Goal: Answer question/provide support: Answer question/provide support

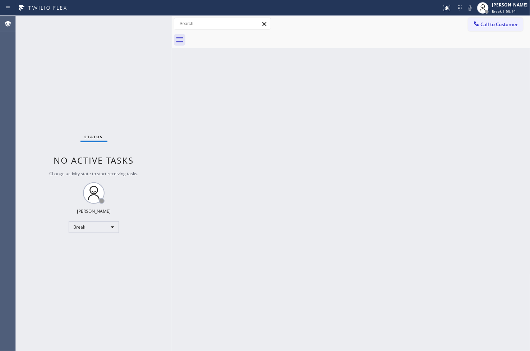
click at [30, 245] on div "Status No active tasks Change activity state to start receiving tasks. [PERSON_…" at bounding box center [94, 183] width 156 height 335
click at [21, 310] on div "Status No active tasks Change activity state to start receiving tasks. [PERSON_…" at bounding box center [94, 183] width 156 height 335
click at [108, 227] on div "Break" at bounding box center [94, 227] width 50 height 11
click at [90, 247] on li "Available" at bounding box center [93, 246] width 49 height 9
click at [525, 47] on div at bounding box center [358, 40] width 343 height 16
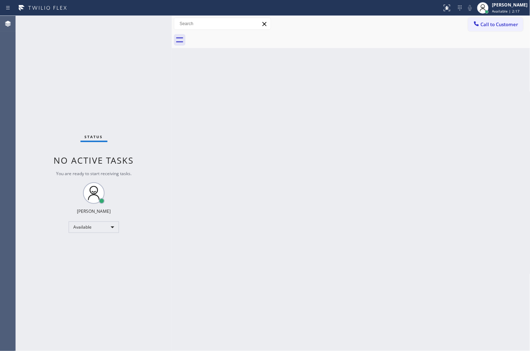
click at [138, 26] on div "Status No active tasks You are ready to start receiving tasks. [PERSON_NAME]" at bounding box center [94, 183] width 156 height 335
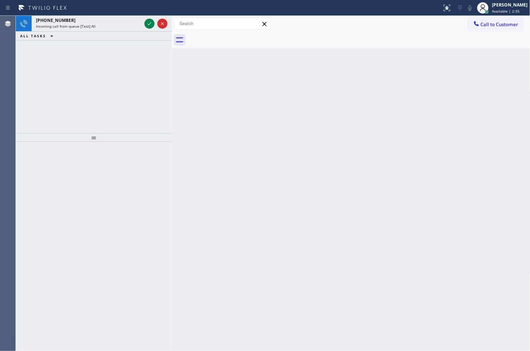
click at [149, 23] on icon at bounding box center [149, 23] width 9 height 9
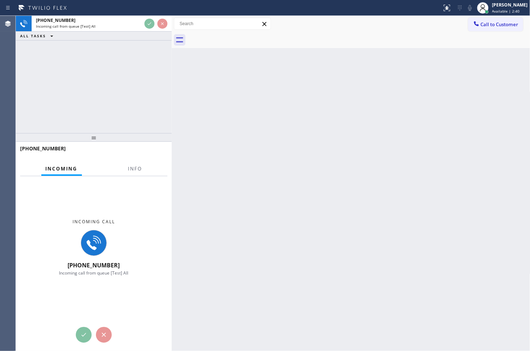
click at [127, 81] on div "[PHONE_NUMBER] Incoming call from queue [Test] All ALL TASKS ALL TASKS ACTIVE T…" at bounding box center [94, 74] width 156 height 117
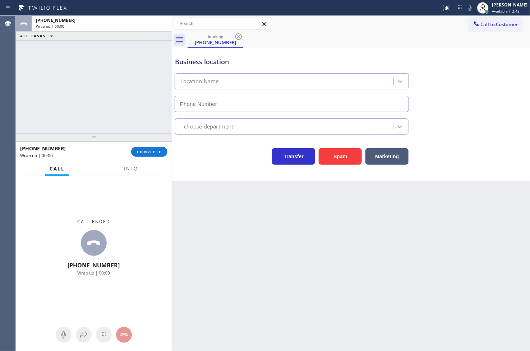
type input "[PHONE_NUMBER]"
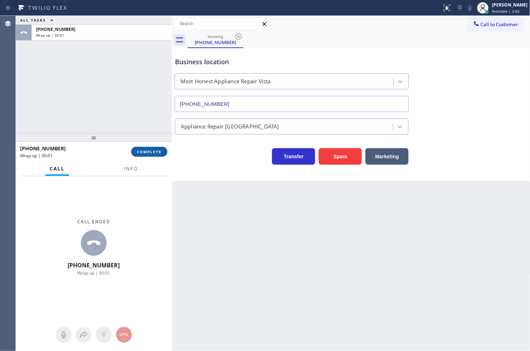
click at [148, 148] on button "COMPLETE" at bounding box center [149, 152] width 36 height 10
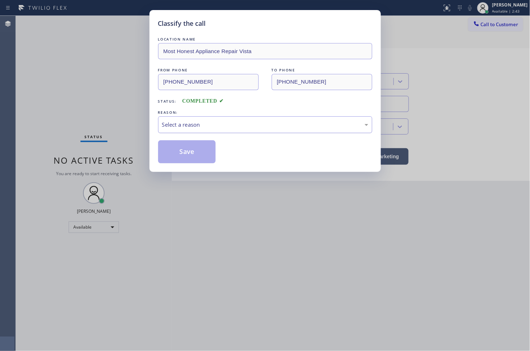
click at [215, 127] on div "Select a reason" at bounding box center [265, 125] width 206 height 8
click at [182, 144] on button "Save" at bounding box center [187, 151] width 58 height 23
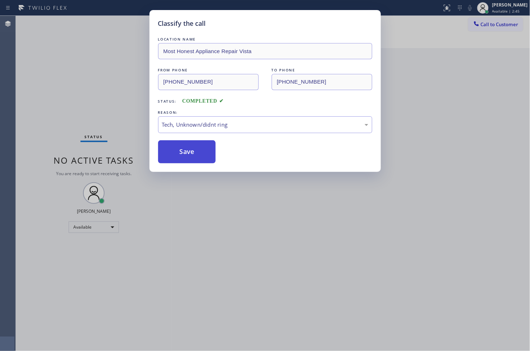
click at [182, 144] on button "Save" at bounding box center [187, 151] width 58 height 23
click at [182, 157] on button "Save" at bounding box center [187, 151] width 58 height 23
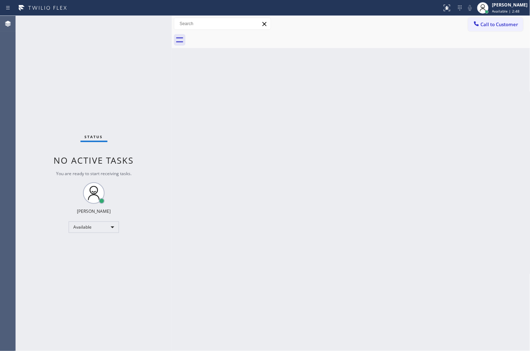
click at [134, 115] on div "Status No active tasks You are ready to start receiving tasks. [PERSON_NAME]" at bounding box center [94, 183] width 156 height 335
click at [143, 23] on div "Status No active tasks You are ready to start receiving tasks. [PERSON_NAME]" at bounding box center [94, 183] width 156 height 335
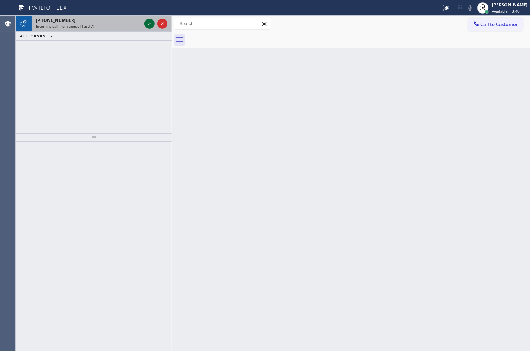
click at [147, 23] on icon at bounding box center [149, 23] width 9 height 9
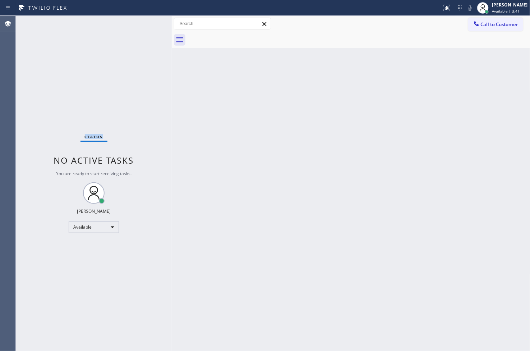
click at [147, 23] on div "Status No active tasks You are ready to start receiving tasks. [PERSON_NAME]" at bounding box center [94, 183] width 156 height 335
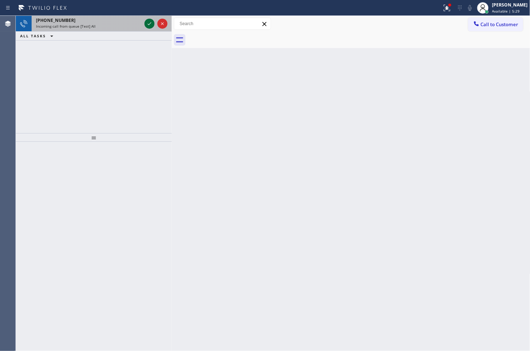
click at [147, 24] on icon at bounding box center [149, 23] width 9 height 9
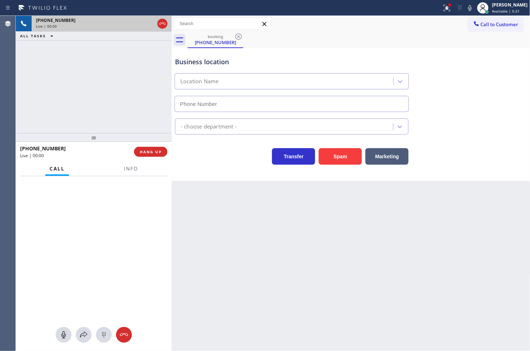
type input "[PHONE_NUMBER]"
click at [432, 20] on div "Call to Customer Outbound call Location Search location Your caller id phone nu…" at bounding box center [351, 24] width 358 height 13
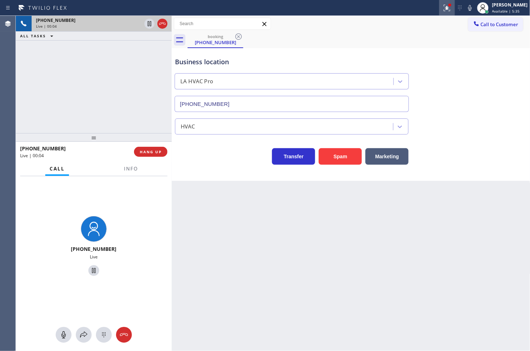
click at [442, 4] on icon at bounding box center [446, 8] width 9 height 9
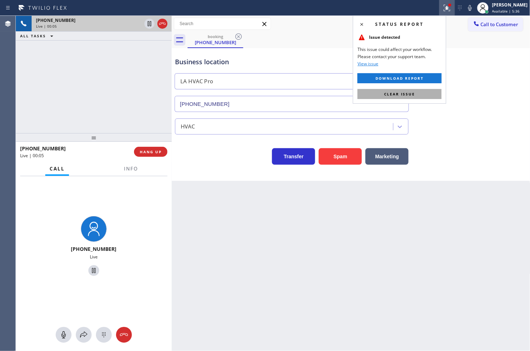
click at [425, 96] on button "Clear issue" at bounding box center [399, 94] width 84 height 10
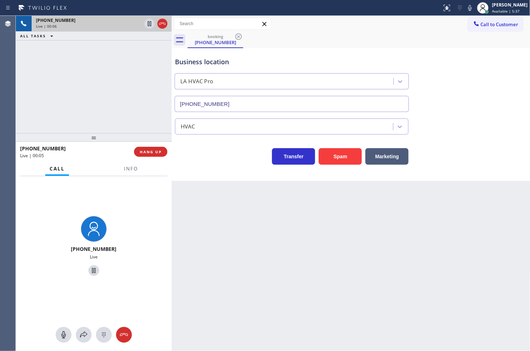
click at [127, 119] on div "[PHONE_NUMBER] Live | 00:06 ALL TASKS ALL TASKS ACTIVE TASKS TASKS IN WRAP UP" at bounding box center [94, 74] width 156 height 117
click at [229, 170] on div "Business location LA HVAC Pro [PHONE_NUMBER] HVAC Transfer Spam Marketing" at bounding box center [351, 114] width 358 height 133
click at [64, 92] on div "[PHONE_NUMBER] Live | 00:07 ALL TASKS ALL TASKS ACTIVE TASKS TASKS IN WRAP UP" at bounding box center [94, 74] width 156 height 117
click at [131, 167] on span "Info" at bounding box center [131, 169] width 14 height 6
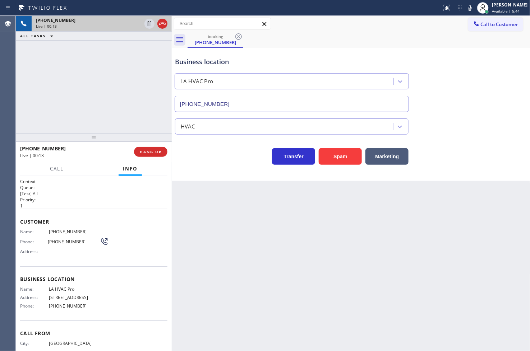
click at [78, 122] on div "[PHONE_NUMBER] Live | 00:13 ALL TASKS ALL TASKS ACTIVE TASKS TASKS IN WRAP UP" at bounding box center [94, 74] width 156 height 117
click at [20, 232] on span "Name:" at bounding box center [34, 231] width 29 height 5
drag, startPoint x: 26, startPoint y: 278, endPoint x: 37, endPoint y: 293, distance: 18.5
click at [37, 293] on div "Context Queue: [Test] All Priority: 1 Customer Name: [PHONE_NUMBER] Phone: [PHO…" at bounding box center [93, 276] width 147 height 197
click at [117, 281] on span "Business location" at bounding box center [93, 279] width 147 height 7
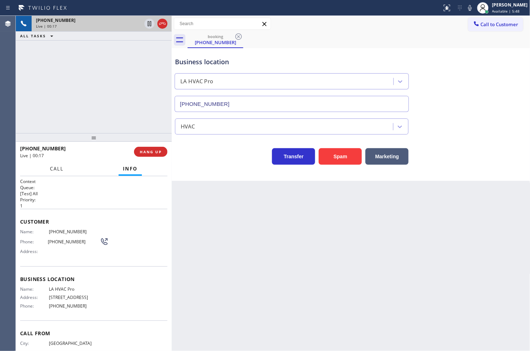
click at [60, 171] on span "Call" at bounding box center [57, 169] width 14 height 6
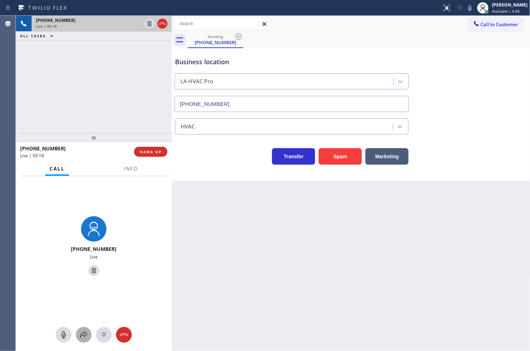
click at [81, 333] on icon at bounding box center [83, 335] width 9 height 9
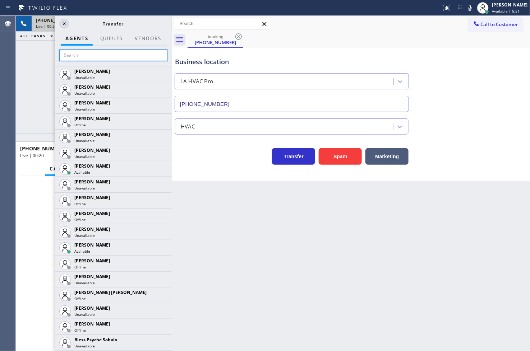
click at [88, 56] on input "text" at bounding box center [113, 55] width 108 height 11
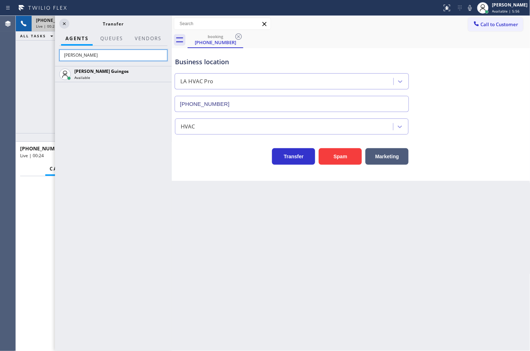
type input "[PERSON_NAME]"
click at [32, 195] on div "[PHONE_NUMBER] Live" at bounding box center [94, 247] width 156 height 142
click at [62, 23] on icon at bounding box center [64, 23] width 9 height 9
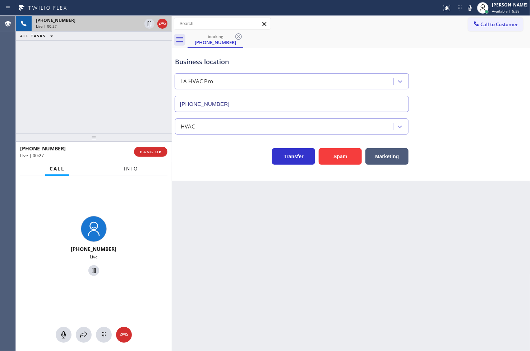
click at [121, 168] on button "Info" at bounding box center [131, 169] width 23 height 14
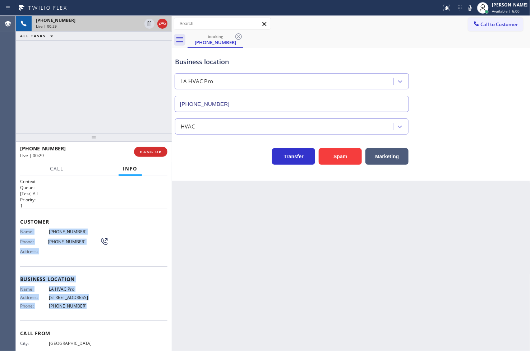
drag, startPoint x: 17, startPoint y: 232, endPoint x: 99, endPoint y: 314, distance: 116.8
click at [99, 314] on div "Context Queue: [Test] All Priority: 1 Customer Name: [PHONE_NUMBER] Phone: [PHO…" at bounding box center [94, 263] width 156 height 175
copy div "Name: [PHONE_NUMBER] Phone: [PHONE_NUMBER] Address: Business location Name: LA …"
click at [53, 170] on span "Call" at bounding box center [57, 169] width 14 height 6
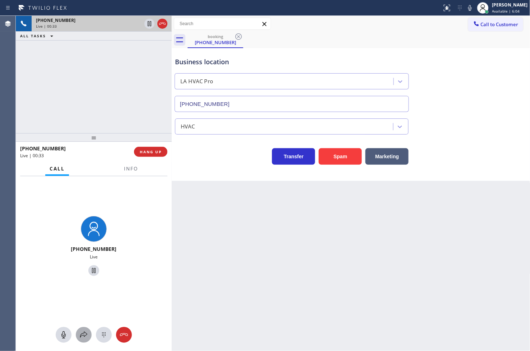
click at [81, 333] on icon at bounding box center [83, 335] width 9 height 9
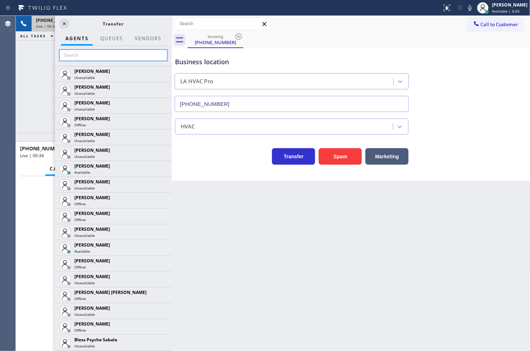
click at [72, 57] on input "text" at bounding box center [113, 55] width 108 height 11
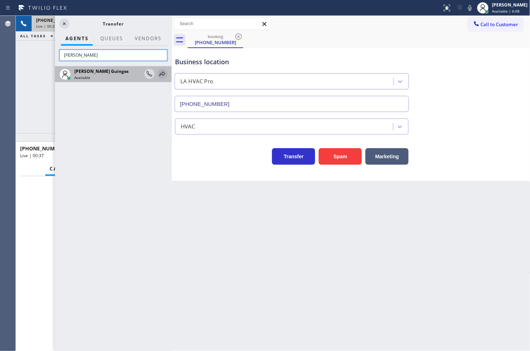
type input "[PERSON_NAME]"
click at [161, 73] on icon at bounding box center [162, 73] width 6 height 5
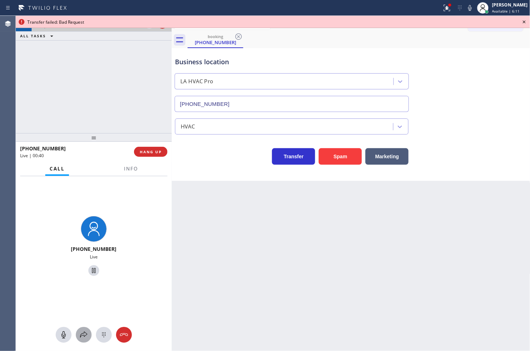
click at [82, 339] on icon at bounding box center [83, 335] width 9 height 9
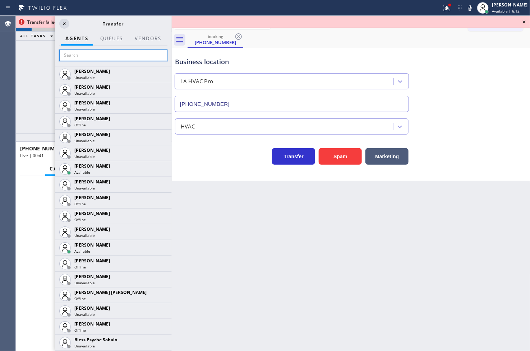
click at [66, 55] on input "text" at bounding box center [113, 55] width 108 height 11
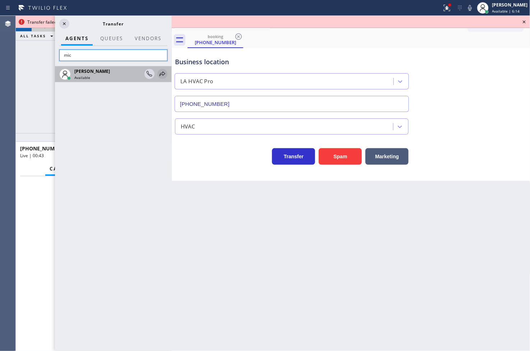
type input "mic"
click at [164, 71] on icon at bounding box center [162, 74] width 9 height 9
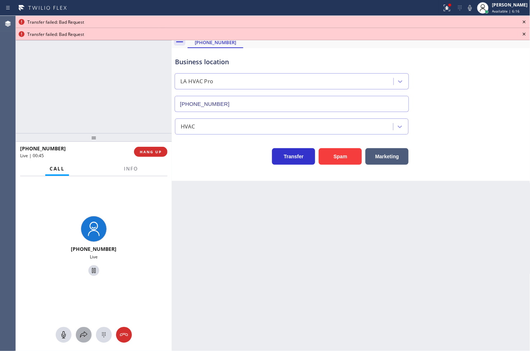
click at [81, 333] on icon at bounding box center [83, 335] width 9 height 9
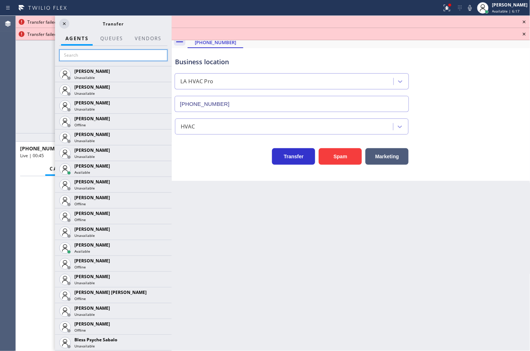
click at [83, 53] on input "text" at bounding box center [113, 55] width 108 height 11
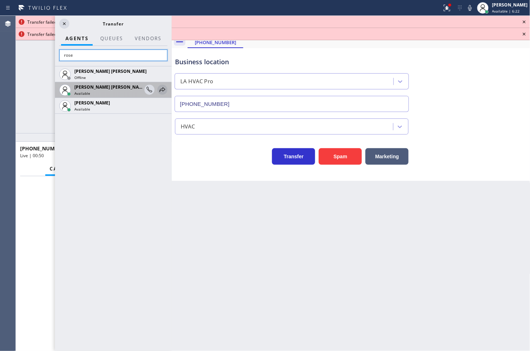
type input "rose"
click at [161, 89] on icon at bounding box center [162, 89] width 6 height 5
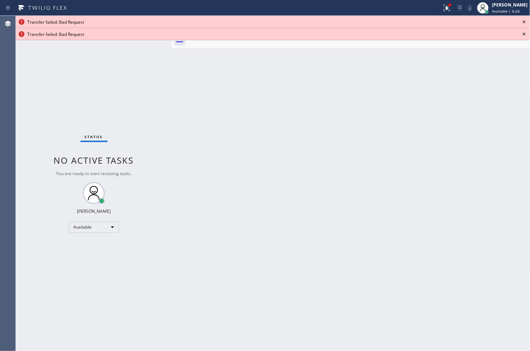
click at [525, 22] on icon at bounding box center [524, 22] width 9 height 9
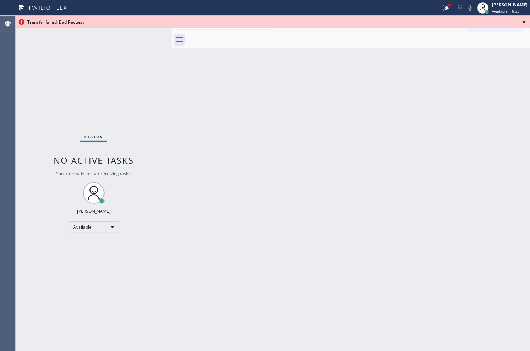
click at [525, 22] on icon at bounding box center [524, 22] width 9 height 9
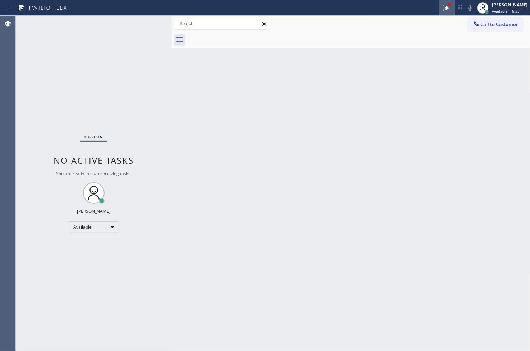
click at [442, 11] on icon at bounding box center [446, 8] width 9 height 9
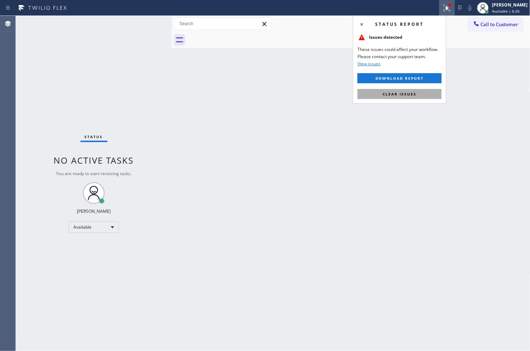
click at [402, 94] on span "Clear issues" at bounding box center [399, 94] width 34 height 5
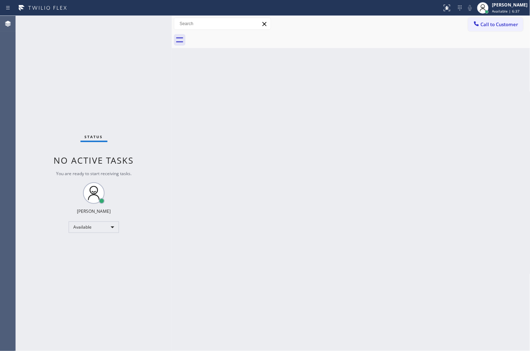
click at [50, 88] on div "Status No active tasks You are ready to start receiving tasks. [PERSON_NAME]" at bounding box center [94, 183] width 156 height 335
click at [147, 22] on div "Status No active tasks You are ready to start receiving tasks. [PERSON_NAME]" at bounding box center [94, 183] width 156 height 335
click at [231, 214] on div "Back to Dashboard Change Sender ID Customers Technicians Select a contact Outbo…" at bounding box center [351, 183] width 358 height 335
click at [67, 49] on div "Status No active tasks You are ready to start receiving tasks. [PERSON_NAME]" at bounding box center [94, 183] width 156 height 335
click at [144, 29] on div "Status No active tasks You are ready to start receiving tasks. [PERSON_NAME]" at bounding box center [94, 183] width 156 height 335
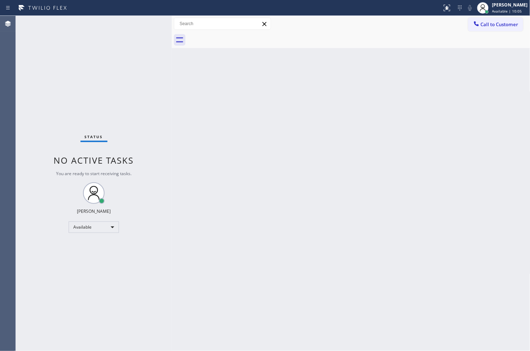
click at [147, 23] on div "Status No active tasks You are ready to start receiving tasks. [PERSON_NAME]" at bounding box center [94, 183] width 156 height 335
click at [146, 24] on div "Status No active tasks You are ready to start receiving tasks. [PERSON_NAME]" at bounding box center [94, 183] width 156 height 335
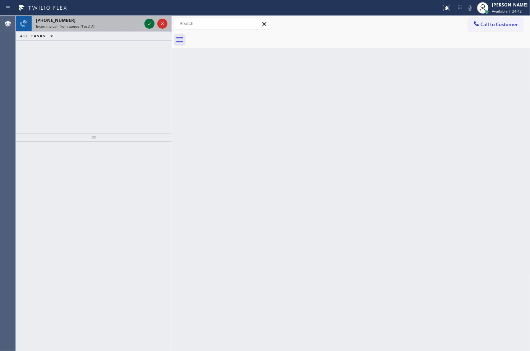
click at [149, 24] on icon at bounding box center [150, 23] width 4 height 3
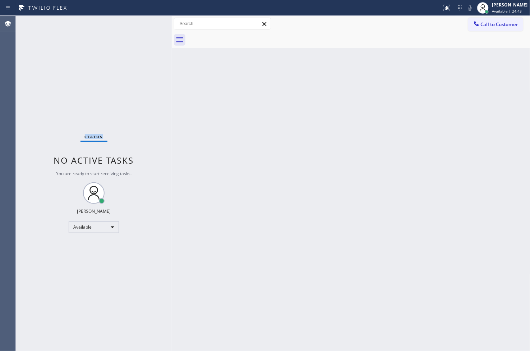
click at [149, 24] on div "Status No active tasks You are ready to start receiving tasks. [PERSON_NAME]" at bounding box center [94, 183] width 156 height 335
drag, startPoint x: 368, startPoint y: 116, endPoint x: 457, endPoint y: 52, distance: 109.1
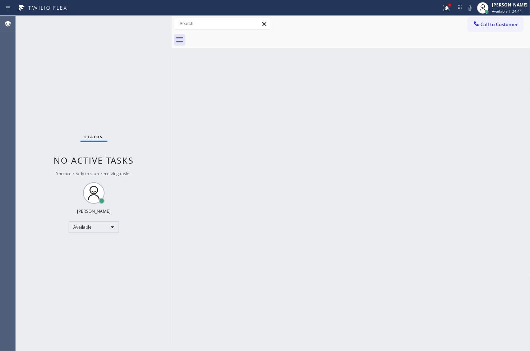
click at [369, 115] on div "Back to Dashboard Change Sender ID Customers Technicians Select a contact Outbo…" at bounding box center [351, 183] width 358 height 335
click at [444, 10] on icon at bounding box center [447, 8] width 6 height 6
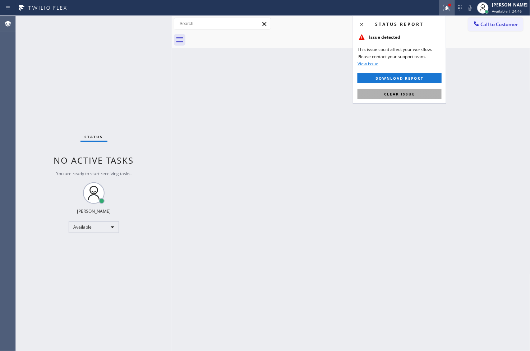
click at [432, 96] on button "Clear issue" at bounding box center [399, 94] width 84 height 10
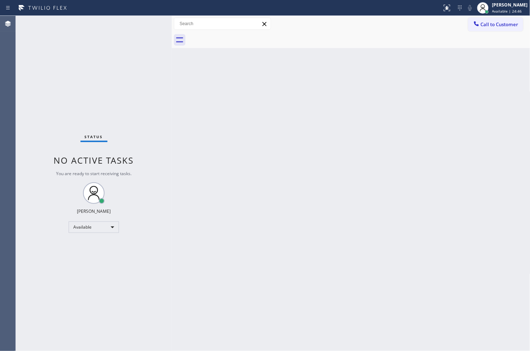
drag, startPoint x: 268, startPoint y: 168, endPoint x: 158, endPoint y: 116, distance: 121.1
click at [267, 168] on div "Back to Dashboard Change Sender ID Customers Technicians Select a contact Outbo…" at bounding box center [351, 183] width 358 height 335
click at [145, 103] on div "Status No active tasks You are ready to start receiving tasks. [PERSON_NAME]" at bounding box center [94, 183] width 156 height 335
click at [144, 24] on div "Status No active tasks You are ready to start receiving tasks. [PERSON_NAME]" at bounding box center [94, 183] width 156 height 335
drag, startPoint x: 54, startPoint y: 108, endPoint x: 70, endPoint y: 51, distance: 58.6
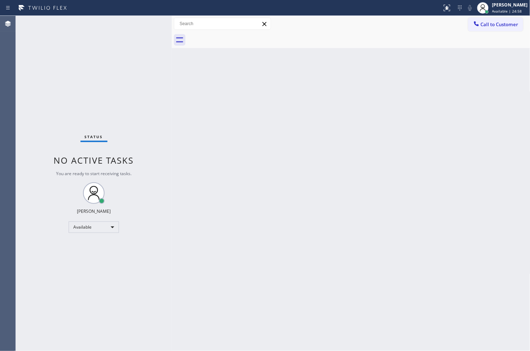
click at [54, 108] on div "Status No active tasks You are ready to start receiving tasks. [PERSON_NAME]" at bounding box center [94, 183] width 156 height 335
click at [147, 21] on div "Status No active tasks You are ready to start receiving tasks. [PERSON_NAME]" at bounding box center [94, 183] width 156 height 335
click at [45, 224] on div "Status No active tasks You are ready to start receiving tasks. [PERSON_NAME]" at bounding box center [94, 183] width 156 height 335
drag, startPoint x: 241, startPoint y: 264, endPoint x: 248, endPoint y: 254, distance: 12.8
click at [242, 264] on div "Back to Dashboard Change Sender ID Customers Technicians Select a contact Outbo…" at bounding box center [351, 183] width 358 height 335
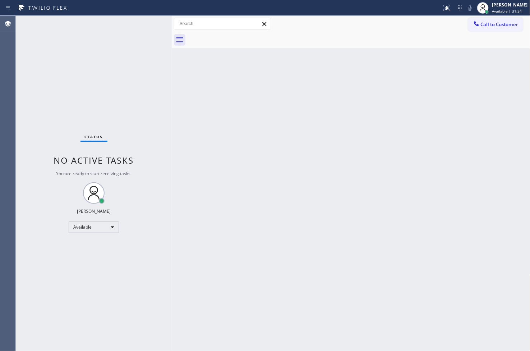
click at [343, 297] on div "Back to Dashboard Change Sender ID Customers Technicians Select a contact Outbo…" at bounding box center [351, 183] width 358 height 335
click at [43, 156] on div "Status No active tasks You are ready to start receiving tasks. [PERSON_NAME]" at bounding box center [94, 183] width 156 height 335
click at [83, 44] on div "Status No active tasks You are ready to start receiving tasks. [PERSON_NAME]" at bounding box center [94, 183] width 156 height 335
click at [139, 23] on div "Status No active tasks You are ready to start receiving tasks. [PERSON_NAME]" at bounding box center [94, 183] width 156 height 335
click at [145, 22] on div "Status No active tasks You are ready to start receiving tasks. [PERSON_NAME]" at bounding box center [94, 183] width 156 height 335
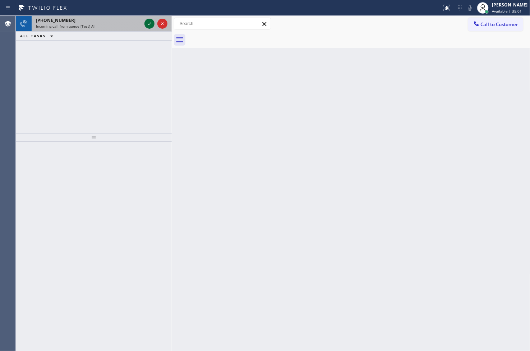
click at [145, 22] on icon at bounding box center [149, 23] width 9 height 9
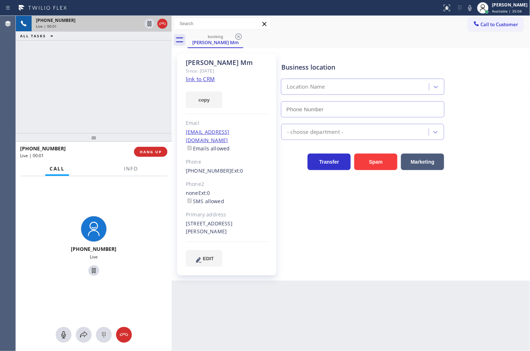
type input "[PHONE_NUMBER]"
click at [137, 172] on span "Info" at bounding box center [131, 169] width 14 height 6
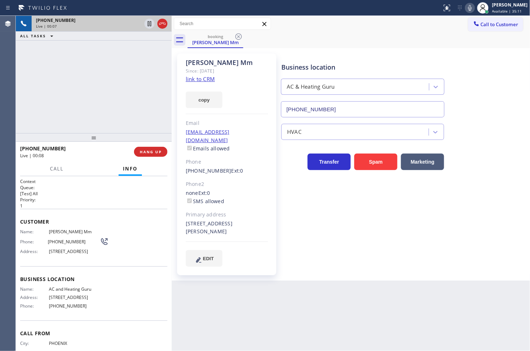
click at [468, 10] on icon at bounding box center [470, 8] width 4 height 6
click at [73, 111] on div "[PHONE_NUMBER] Live | 00:13 ALL TASKS ALL TASKS ACTIVE TASKS TASKS IN WRAP UP" at bounding box center [94, 74] width 156 height 117
click at [117, 200] on h2 "Priority:" at bounding box center [93, 200] width 147 height 6
click at [117, 84] on div "[PHONE_NUMBER] Live | 00:14 ALL TASKS ALL TASKS ACTIVE TASKS TASKS IN WRAP UP" at bounding box center [94, 74] width 156 height 117
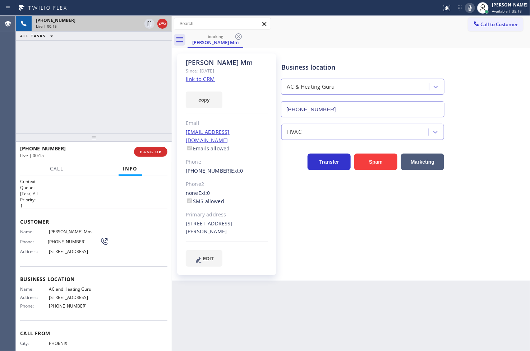
click at [77, 200] on h2 "Priority:" at bounding box center [93, 200] width 147 height 6
click at [72, 199] on h2 "Priority:" at bounding box center [93, 200] width 147 height 6
click at [54, 168] on span "Call" at bounding box center [57, 169] width 14 height 6
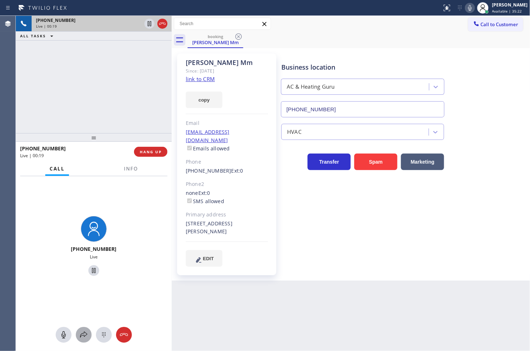
click at [84, 334] on icon at bounding box center [83, 335] width 9 height 9
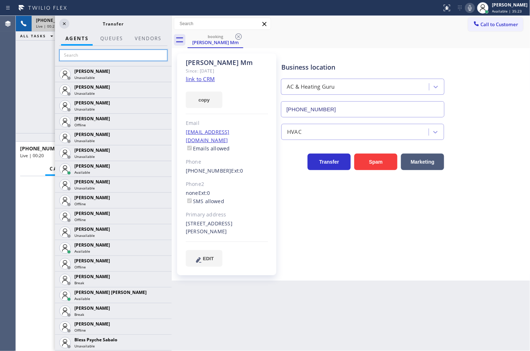
click at [93, 58] on input "text" at bounding box center [113, 55] width 108 height 11
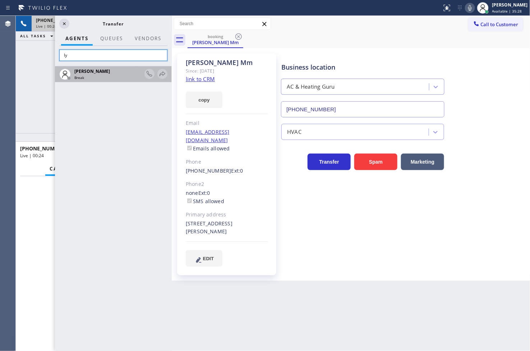
type input "l"
type input "m"
type input "[PERSON_NAME]"
click at [163, 72] on icon at bounding box center [162, 74] width 9 height 9
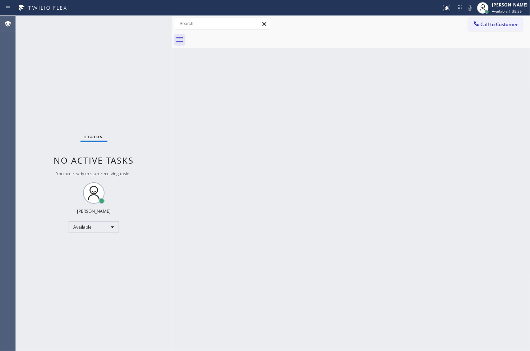
click at [119, 45] on div "Status No active tasks You are ready to start receiving tasks. [PERSON_NAME]" at bounding box center [94, 183] width 156 height 335
click at [134, 26] on div "Status No active tasks You are ready to start receiving tasks. [PERSON_NAME]" at bounding box center [94, 183] width 156 height 335
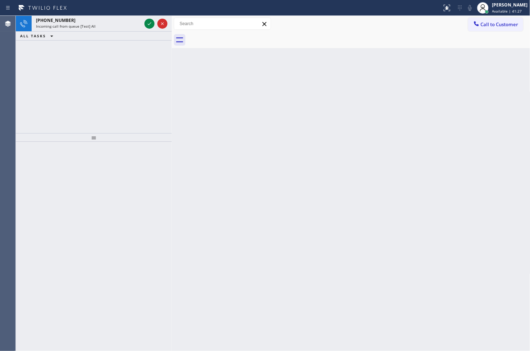
drag, startPoint x: 29, startPoint y: 224, endPoint x: 29, endPoint y: 218, distance: 6.8
click at [29, 224] on div at bounding box center [94, 247] width 156 height 210
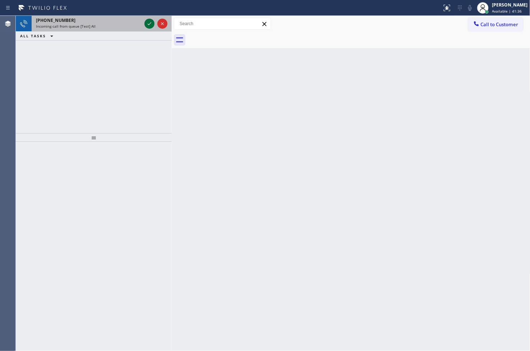
click at [150, 21] on icon at bounding box center [149, 23] width 9 height 9
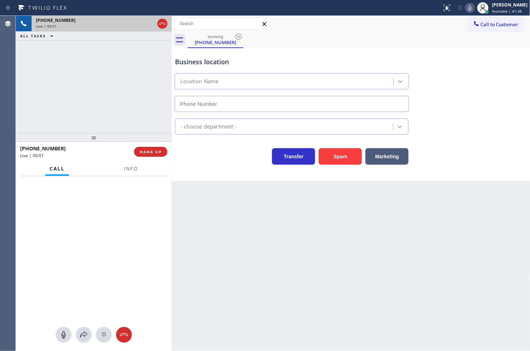
type input "[PHONE_NUMBER]"
click at [124, 105] on div "[PHONE_NUMBER] Live | 00:06 ALL TASKS ALL TASKS ACTIVE TASKS TASKS IN WRAP UP" at bounding box center [94, 74] width 156 height 117
click at [198, 160] on div "Transfer Spam Marketing" at bounding box center [291, 155] width 236 height 20
click at [110, 101] on div "[PHONE_NUMBER] Live | 00:08 ALL TASKS ALL TASKS ACTIVE TASKS TASKS IN WRAP UP" at bounding box center [94, 74] width 156 height 117
click at [131, 168] on span "Info" at bounding box center [131, 169] width 14 height 6
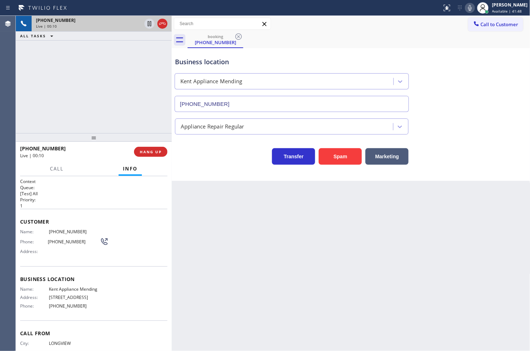
click at [187, 150] on div "Transfer Spam Marketing" at bounding box center [291, 155] width 236 height 20
click at [172, 147] on div at bounding box center [172, 183] width 0 height 335
click at [177, 152] on div "Transfer Spam Marketing" at bounding box center [291, 155] width 236 height 20
click at [101, 79] on div "[PHONE_NUMBER] Live | 00:13 ALL TASKS ALL TASKS ACTIVE TASKS TASKS IN WRAP UP" at bounding box center [94, 74] width 156 height 117
click at [106, 122] on div "[PHONE_NUMBER] Live | 00:18 ALL TASKS ALL TASKS ACTIVE TASKS TASKS IN WRAP UP" at bounding box center [94, 74] width 156 height 117
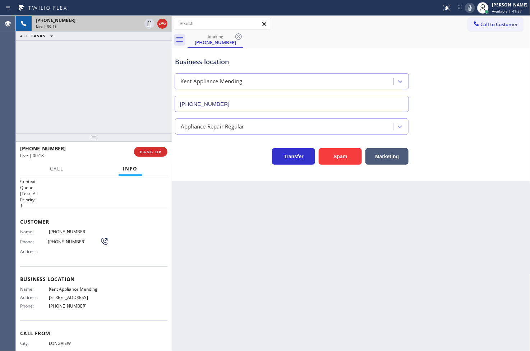
click at [84, 185] on h2 "Queue:" at bounding box center [93, 188] width 147 height 6
click at [73, 105] on div "[PHONE_NUMBER] Live | 00:28 ALL TASKS ALL TASKS ACTIVE TASKS TASKS IN WRAP UP" at bounding box center [94, 74] width 156 height 117
click at [213, 162] on div "Transfer Spam Marketing" at bounding box center [291, 155] width 236 height 20
click at [239, 168] on div "Business location [GEOGRAPHIC_DATA] Appliance Mending [PHONE_NUMBER] Appliance …" at bounding box center [351, 114] width 358 height 133
drag, startPoint x: 124, startPoint y: 115, endPoint x: 162, endPoint y: 135, distance: 43.5
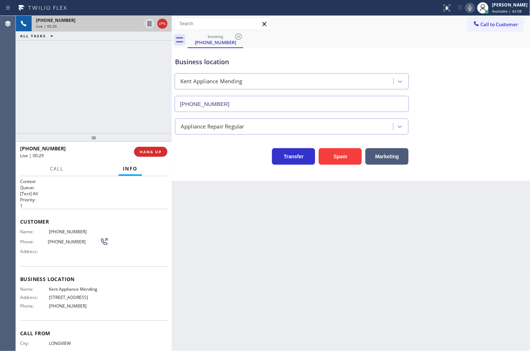
click at [124, 115] on div "[PHONE_NUMBER] Live | 00:30 ALL TASKS ALL TASKS ACTIVE TASKS TASKS IN WRAP UP" at bounding box center [94, 74] width 156 height 117
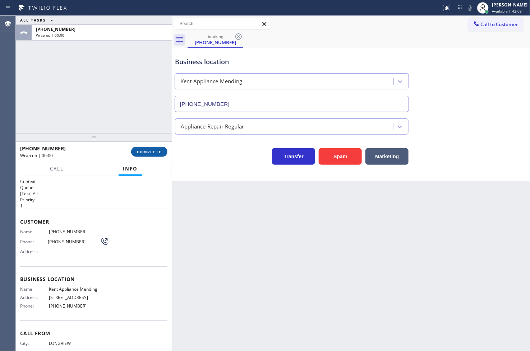
click at [160, 154] on span "COMPLETE" at bounding box center [149, 151] width 25 height 5
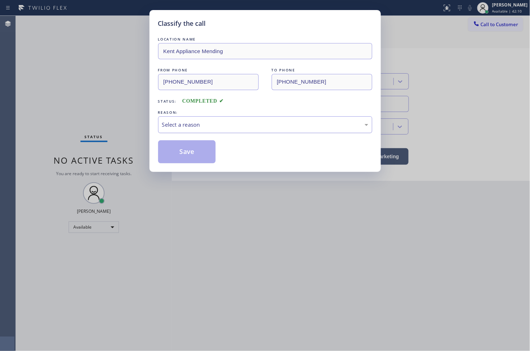
click at [200, 125] on div "Select a reason" at bounding box center [265, 125] width 206 height 8
click at [198, 129] on div "Tech, Unknown/didnt ring" at bounding box center [265, 124] width 214 height 17
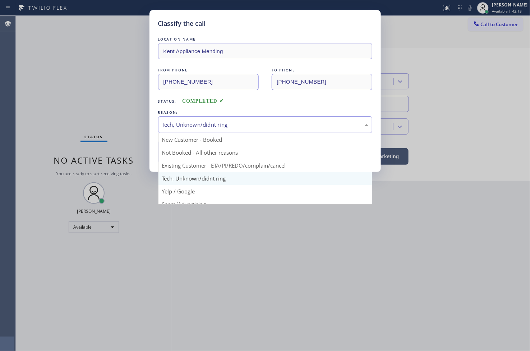
scroll to position [45, 0]
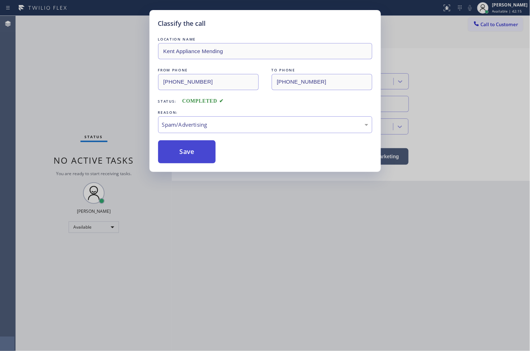
click at [193, 151] on button "Save" at bounding box center [187, 151] width 58 height 23
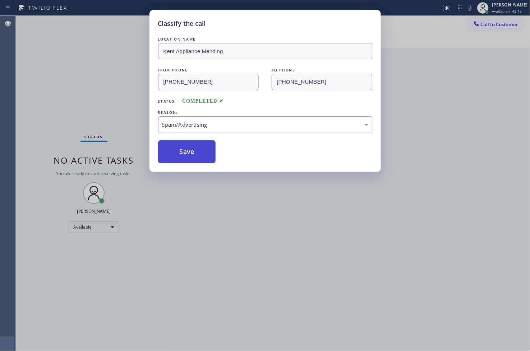
click at [193, 151] on button "Save" at bounding box center [187, 151] width 58 height 23
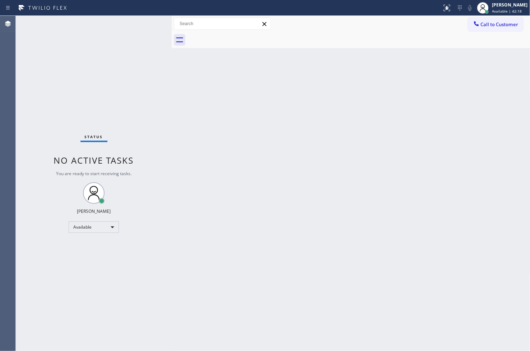
click at [142, 24] on div "Status No active tasks You are ready to start receiving tasks. [PERSON_NAME]" at bounding box center [94, 183] width 156 height 335
click at [145, 22] on div "Status No active tasks You are ready to start receiving tasks. [PERSON_NAME]" at bounding box center [94, 183] width 156 height 335
click at [267, 173] on div "Back to Dashboard Change Sender ID Customers Technicians Select a contact Outbo…" at bounding box center [351, 183] width 358 height 335
click at [154, 98] on div "Status No active tasks You are ready to start receiving tasks. [PERSON_NAME]" at bounding box center [94, 183] width 156 height 335
click at [143, 22] on div "Status No active tasks You are ready to start receiving tasks. [PERSON_NAME]" at bounding box center [94, 183] width 156 height 335
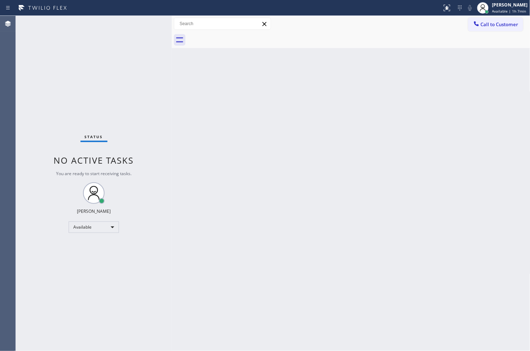
click at [37, 96] on div "Status No active tasks You are ready to start receiving tasks. [PERSON_NAME]" at bounding box center [94, 183] width 156 height 335
click at [143, 24] on div "Status No active tasks You are ready to start receiving tasks. [PERSON_NAME]" at bounding box center [94, 183] width 156 height 335
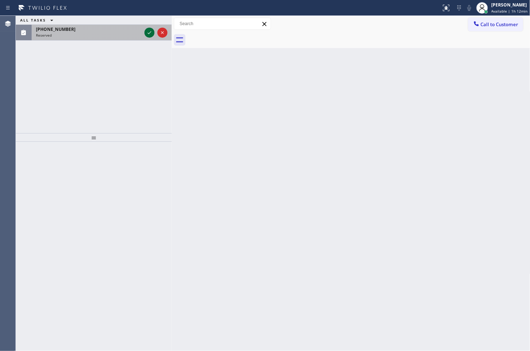
click at [148, 31] on icon at bounding box center [149, 32] width 9 height 9
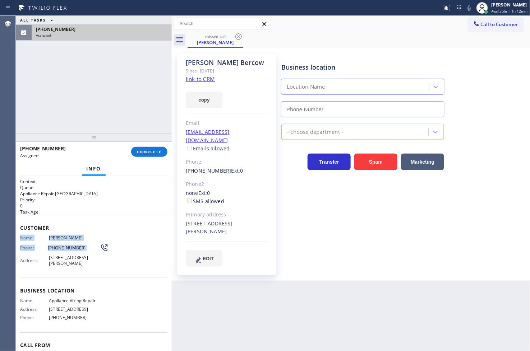
type input "[PHONE_NUMBER]"
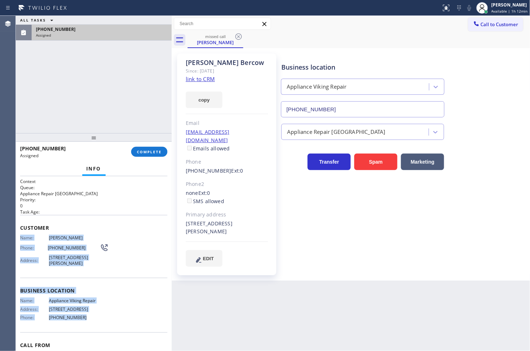
drag, startPoint x: 19, startPoint y: 237, endPoint x: 83, endPoint y: 315, distance: 100.3
click at [83, 315] on div "Context Queue: Appliance Repair High End Priority: 0 Task Age: Customer Name: […" at bounding box center [94, 263] width 156 height 175
copy div "Name: [PERSON_NAME] Phone: [PHONE_NUMBER] Address: [STREET_ADDRESS][PERSON_NAME…"
click at [151, 154] on span "COMPLETE" at bounding box center [149, 151] width 25 height 5
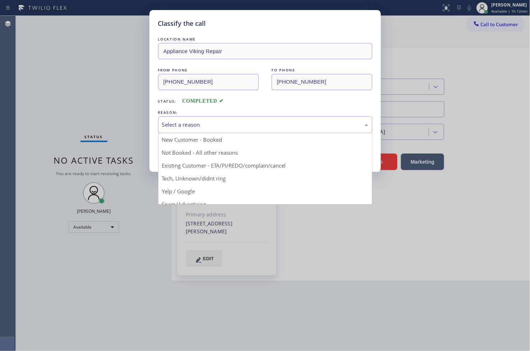
click at [217, 131] on div "Select a reason" at bounding box center [265, 124] width 214 height 17
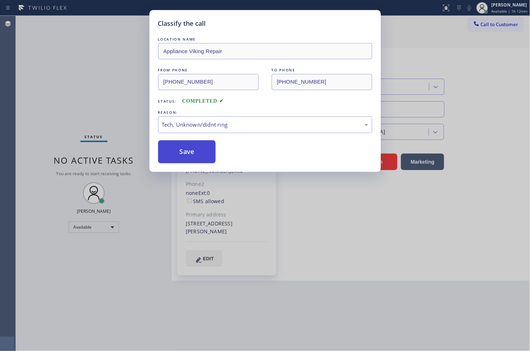
click at [180, 155] on button "Save" at bounding box center [187, 151] width 58 height 23
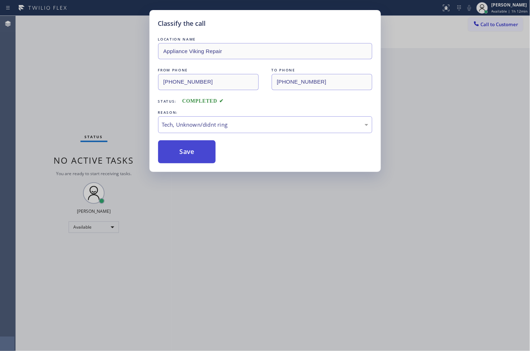
click at [180, 155] on button "Save" at bounding box center [187, 151] width 58 height 23
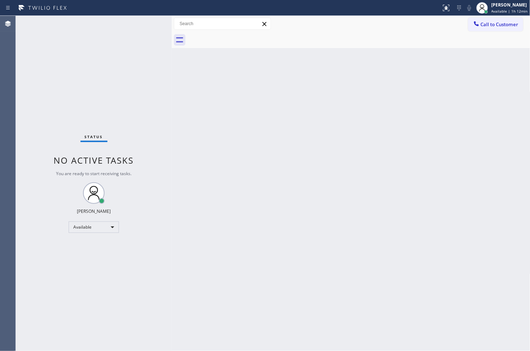
click at [54, 103] on div "Status No active tasks You are ready to start receiving tasks. [PERSON_NAME]" at bounding box center [94, 183] width 156 height 335
click at [143, 27] on div "Status No active tasks You are ready to start receiving tasks. [PERSON_NAME]" at bounding box center [94, 183] width 156 height 335
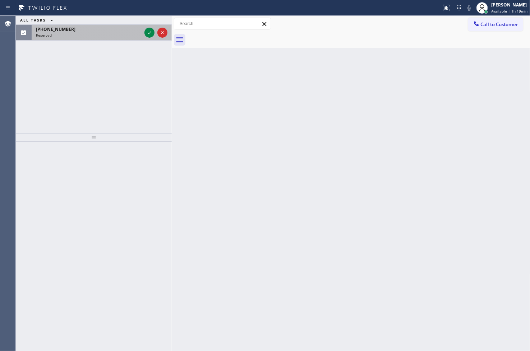
drag, startPoint x: 148, startPoint y: 29, endPoint x: 142, endPoint y: 35, distance: 8.4
click at [148, 29] on icon at bounding box center [149, 32] width 9 height 9
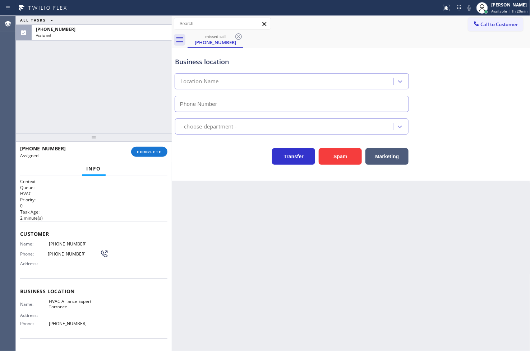
type input "[PHONE_NUMBER]"
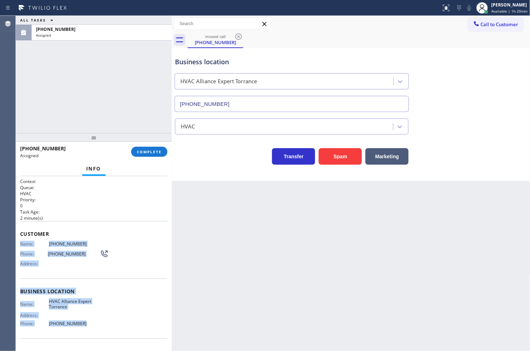
drag, startPoint x: 20, startPoint y: 245, endPoint x: 82, endPoint y: 325, distance: 101.1
click at [82, 325] on div "Context Queue: HVAC Priority: 0 Task Age: [DEMOGRAPHIC_DATA] minute(s) Customer…" at bounding box center [93, 285] width 147 height 214
copy div "Name: [PHONE_NUMBER] Phone: [PHONE_NUMBER] Address: Business location Name: HVA…"
click at [152, 151] on span "COMPLETE" at bounding box center [149, 151] width 25 height 5
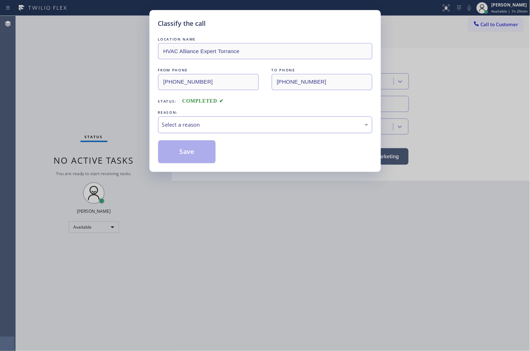
click at [214, 122] on div "Select a reason" at bounding box center [265, 125] width 206 height 8
click at [185, 152] on button "Save" at bounding box center [187, 151] width 58 height 23
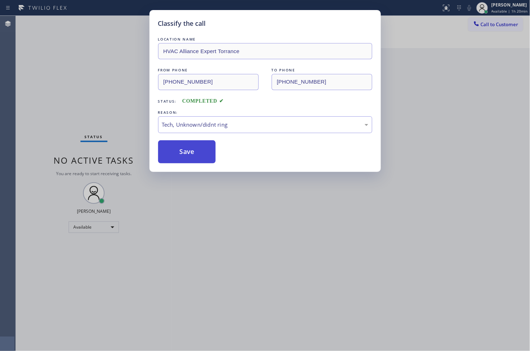
click at [185, 152] on button "Save" at bounding box center [187, 151] width 58 height 23
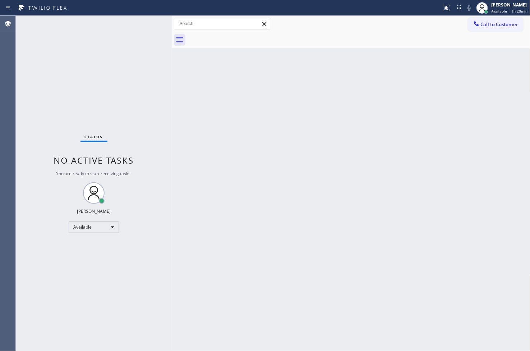
click at [22, 118] on div "Status No active tasks You are ready to start receiving tasks. [PERSON_NAME]" at bounding box center [94, 183] width 156 height 335
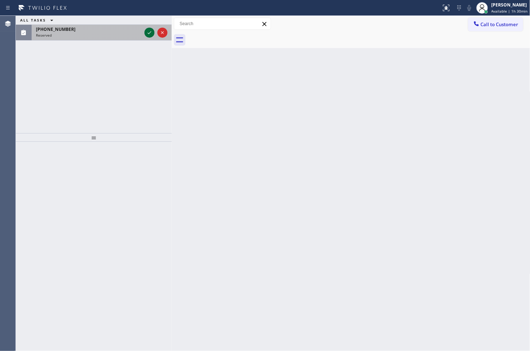
click at [151, 32] on icon at bounding box center [149, 32] width 9 height 9
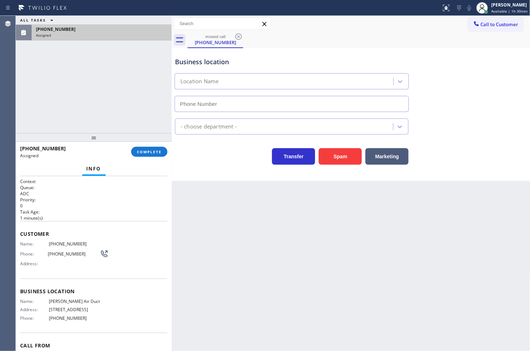
type input "[PHONE_NUMBER]"
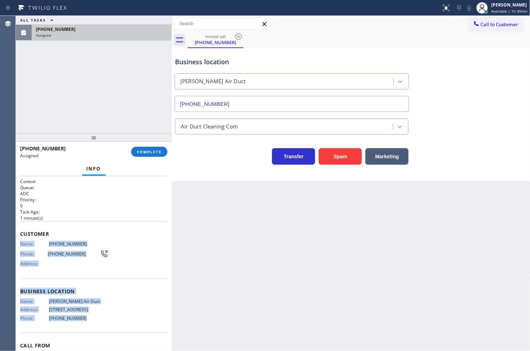
drag, startPoint x: 21, startPoint y: 245, endPoint x: 94, endPoint y: 320, distance: 105.4
click at [94, 320] on div "Context Queue: ADC Priority: 0 Task Age: [DEMOGRAPHIC_DATA] minute(s) Customer …" at bounding box center [93, 282] width 147 height 209
copy div "Name: [PHONE_NUMBER] Phone: [PHONE_NUMBER] Address: Business location Name: [PE…"
click at [148, 148] on button "COMPLETE" at bounding box center [149, 152] width 36 height 10
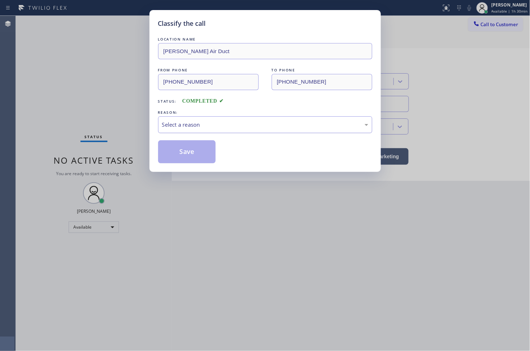
click at [214, 124] on div "Select a reason" at bounding box center [265, 125] width 206 height 8
click at [191, 160] on button "Save" at bounding box center [187, 151] width 58 height 23
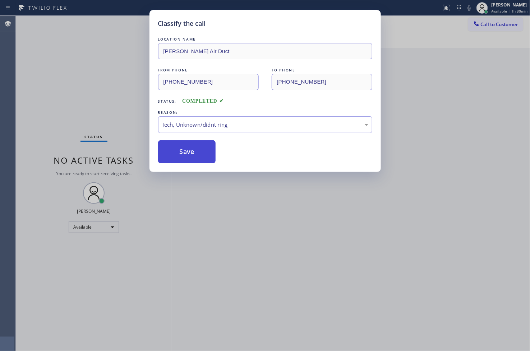
click at [191, 160] on button "Save" at bounding box center [187, 151] width 58 height 23
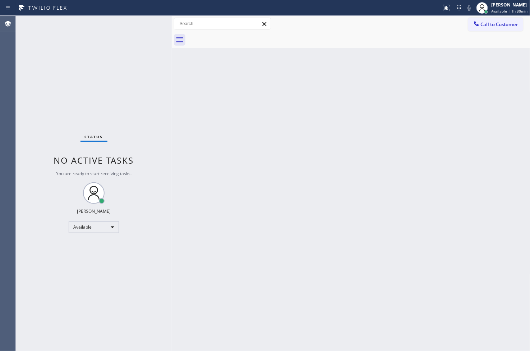
click at [46, 86] on div "Status No active tasks You are ready to start receiving tasks. [PERSON_NAME]" at bounding box center [94, 183] width 156 height 335
click at [142, 25] on div "Status No active tasks You are ready to start receiving tasks. [PERSON_NAME]" at bounding box center [94, 183] width 156 height 335
drag, startPoint x: 483, startPoint y: 73, endPoint x: 526, endPoint y: 42, distance: 53.3
click at [483, 73] on div "Back to Dashboard Change Sender ID Customers Technicians Select a contact Outbo…" at bounding box center [351, 183] width 358 height 335
click at [193, 133] on div "Back to Dashboard Change Sender ID Customers Technicians Select a contact Outbo…" at bounding box center [351, 183] width 358 height 335
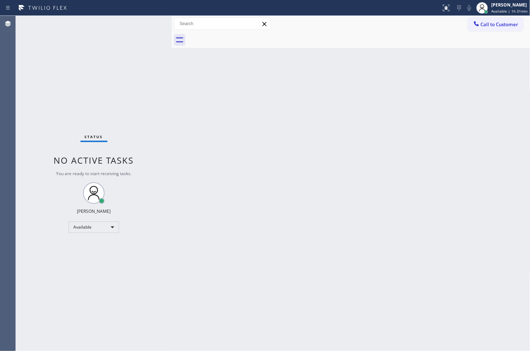
click at [146, 22] on div "Status No active tasks You are ready to start receiving tasks. [PERSON_NAME]" at bounding box center [94, 183] width 156 height 335
click at [112, 228] on div "Available" at bounding box center [94, 227] width 50 height 11
click at [101, 264] on li "Break" at bounding box center [93, 264] width 49 height 9
click at [53, 273] on div "Status No active tasks Change activity state to start receiving tasks. [PERSON_…" at bounding box center [94, 183] width 156 height 335
click at [43, 138] on div "Status No active tasks Change activity state to start receiving tasks. [PERSON_…" at bounding box center [94, 183] width 156 height 335
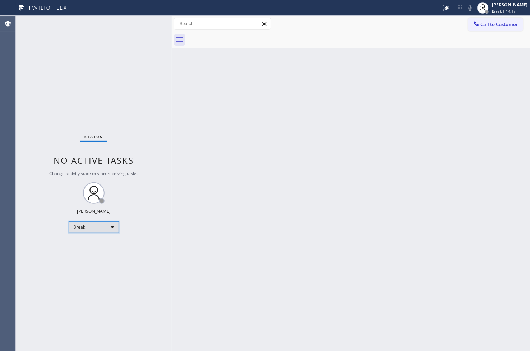
click at [111, 226] on div "Break" at bounding box center [94, 227] width 50 height 11
click at [90, 243] on li "Available" at bounding box center [93, 246] width 49 height 9
click at [177, 142] on div "Back to Dashboard Change Sender ID Customers Technicians Select a contact Outbo…" at bounding box center [351, 183] width 358 height 335
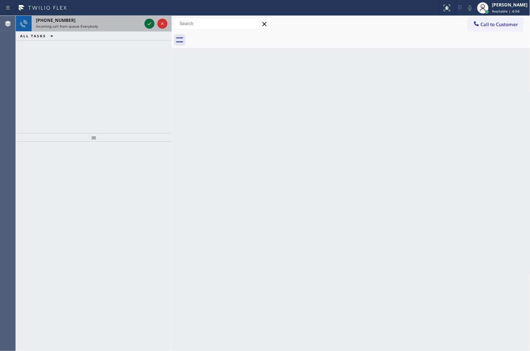
click at [149, 22] on icon at bounding box center [149, 23] width 9 height 9
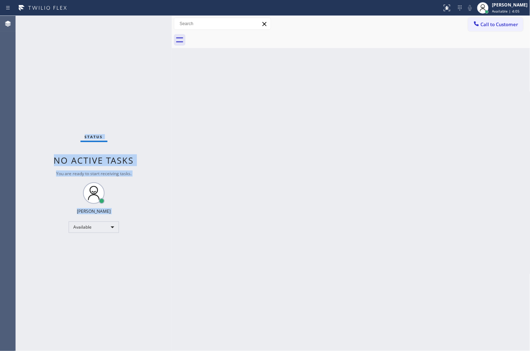
click at [149, 22] on div "Status No active tasks You are ready to start receiving tasks. [PERSON_NAME]" at bounding box center [94, 183] width 156 height 335
click at [445, 8] on icon at bounding box center [447, 7] width 4 height 3
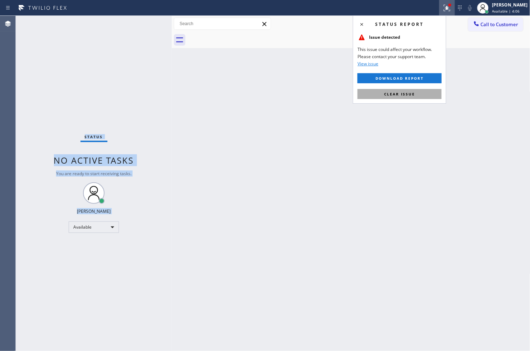
click at [428, 94] on button "Clear issue" at bounding box center [399, 94] width 84 height 10
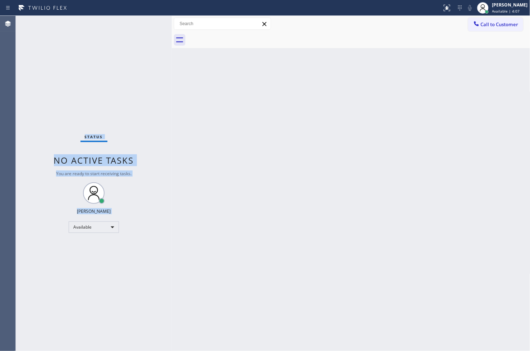
click at [95, 88] on div "Status No active tasks You are ready to start receiving tasks. [PERSON_NAME]" at bounding box center [94, 183] width 156 height 335
click at [148, 23] on div "Status No active tasks You are ready to start receiving tasks. [PERSON_NAME]" at bounding box center [94, 183] width 156 height 335
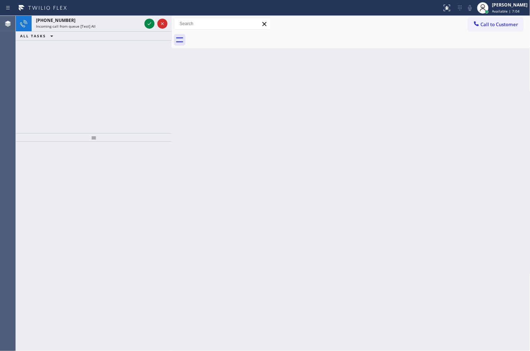
click at [148, 23] on icon at bounding box center [149, 23] width 9 height 9
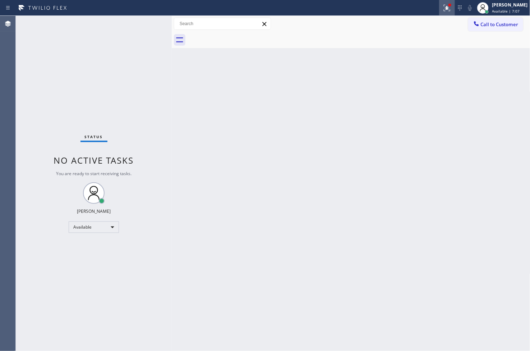
click at [442, 10] on icon at bounding box center [446, 8] width 9 height 9
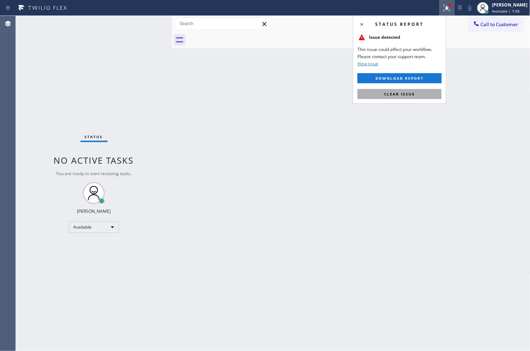
click at [418, 96] on button "Clear issue" at bounding box center [399, 94] width 84 height 10
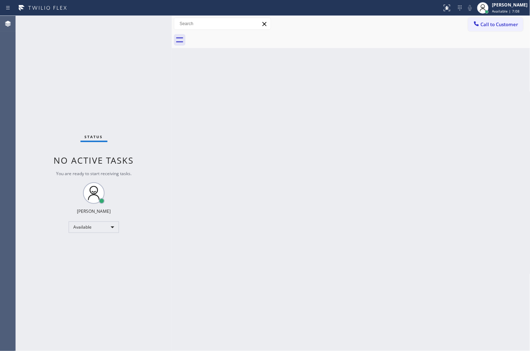
click at [151, 81] on div "Status No active tasks You are ready to start receiving tasks. [PERSON_NAME]" at bounding box center [94, 183] width 156 height 335
click at [145, 23] on div "Status No active tasks You are ready to start receiving tasks. [PERSON_NAME]" at bounding box center [94, 183] width 156 height 335
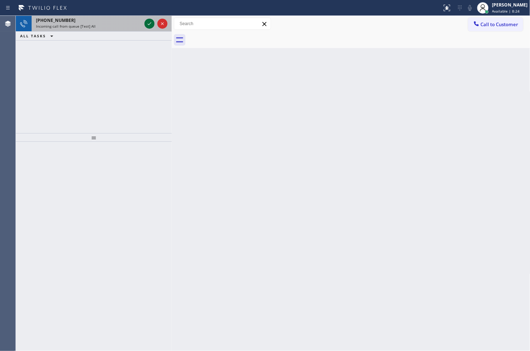
click at [145, 23] on icon at bounding box center [149, 23] width 9 height 9
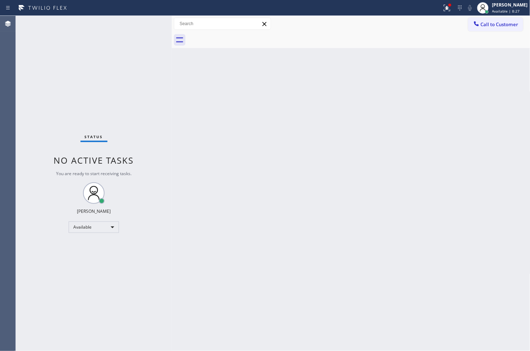
click at [148, 24] on div "Status No active tasks You are ready to start receiving tasks. [PERSON_NAME]" at bounding box center [94, 183] width 156 height 335
click at [444, 7] on icon at bounding box center [447, 8] width 6 height 6
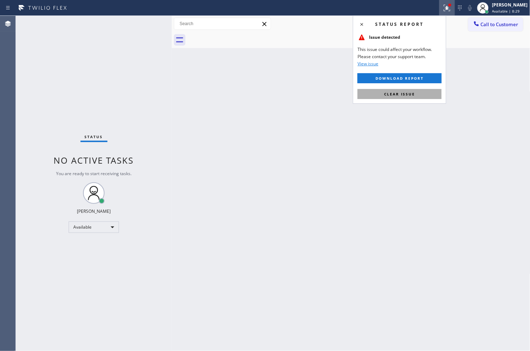
click at [426, 97] on button "Clear issue" at bounding box center [399, 94] width 84 height 10
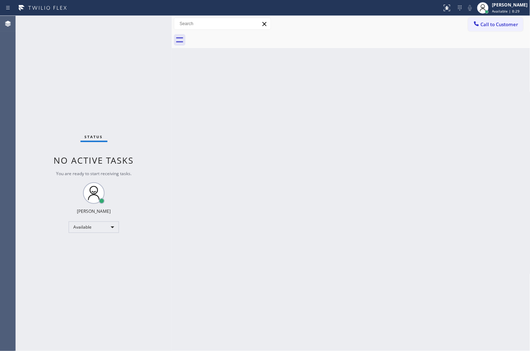
click at [106, 125] on div "Status No active tasks You are ready to start receiving tasks. [PERSON_NAME]" at bounding box center [94, 183] width 156 height 335
click at [148, 22] on div "Status No active tasks You are ready to start receiving tasks. [PERSON_NAME]" at bounding box center [94, 183] width 156 height 335
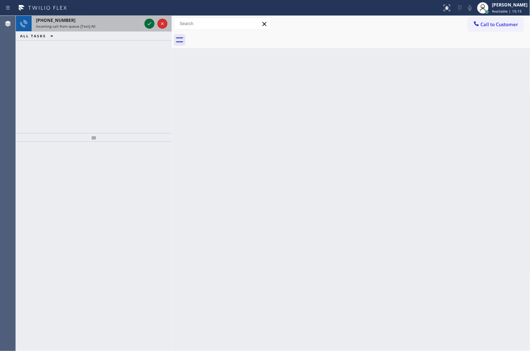
click at [148, 22] on icon at bounding box center [149, 23] width 9 height 9
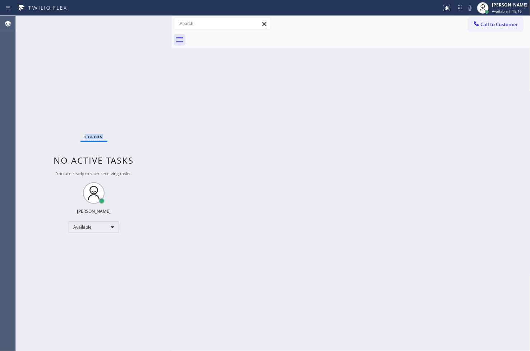
click at [148, 22] on div "Status No active tasks You are ready to start receiving tasks. [PERSON_NAME]" at bounding box center [94, 183] width 156 height 335
click at [442, 10] on icon at bounding box center [446, 8] width 9 height 9
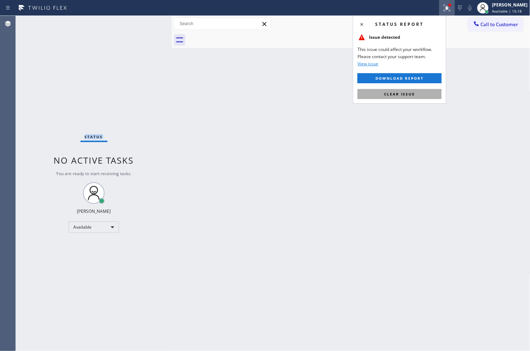
click at [427, 91] on button "Clear issue" at bounding box center [399, 94] width 84 height 10
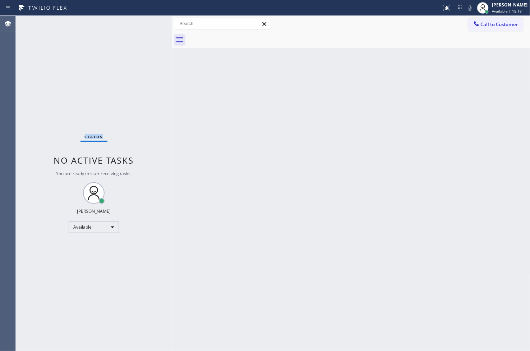
click at [144, 103] on div "Status No active tasks You are ready to start receiving tasks. [PERSON_NAME]" at bounding box center [94, 183] width 156 height 335
click at [148, 26] on div "Status No active tasks You are ready to start receiving tasks. [PERSON_NAME]" at bounding box center [94, 183] width 156 height 335
click at [158, 81] on div "Status No active tasks You are ready to start receiving tasks. [PERSON_NAME]" at bounding box center [94, 183] width 156 height 335
click at [141, 53] on div "Status No active tasks You are ready to start receiving tasks. [PERSON_NAME]" at bounding box center [94, 183] width 156 height 335
click at [224, 6] on div at bounding box center [221, 7] width 436 height 11
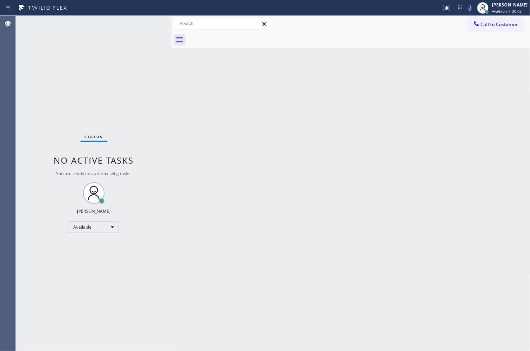
click at [110, 44] on div "Status No active tasks You are ready to start receiving tasks. [PERSON_NAME]" at bounding box center [94, 183] width 156 height 335
click at [76, 39] on div "Status No active tasks You are ready to start receiving tasks. [PERSON_NAME]" at bounding box center [94, 183] width 156 height 335
click at [65, 24] on div "Status No active tasks You are ready to start receiving tasks. [PERSON_NAME]" at bounding box center [94, 183] width 156 height 335
click at [124, 20] on div "Status No active tasks You are ready to start receiving tasks. [PERSON_NAME]" at bounding box center [94, 183] width 156 height 335
click at [144, 23] on div "Status No active tasks You are ready to start receiving tasks. [PERSON_NAME]" at bounding box center [94, 183] width 156 height 335
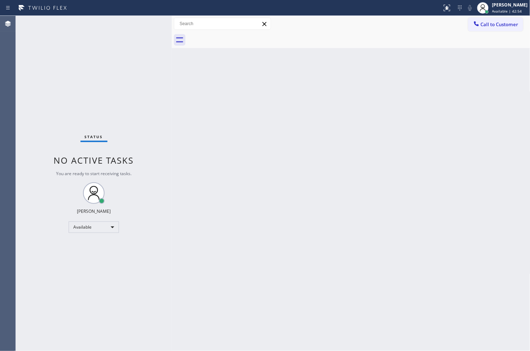
click at [47, 221] on div "Status No active tasks You are ready to start receiving tasks. [PERSON_NAME]" at bounding box center [94, 183] width 156 height 335
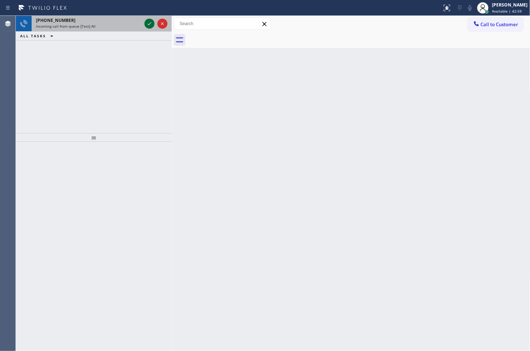
click at [147, 23] on icon at bounding box center [149, 23] width 9 height 9
click at [150, 25] on icon at bounding box center [149, 23] width 9 height 9
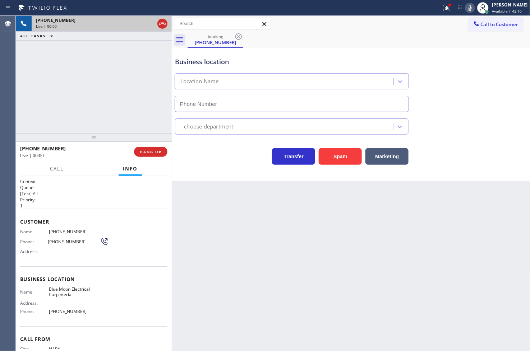
type input "[PHONE_NUMBER]"
click at [442, 10] on icon at bounding box center [446, 8] width 9 height 9
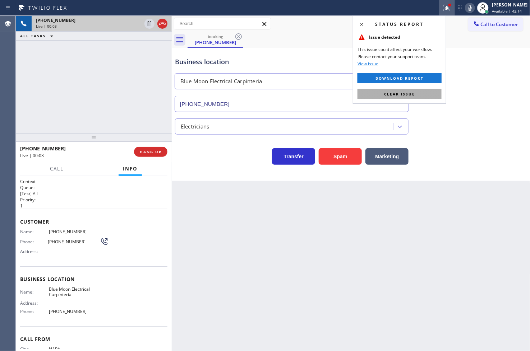
click at [425, 94] on button "Clear issue" at bounding box center [399, 94] width 84 height 10
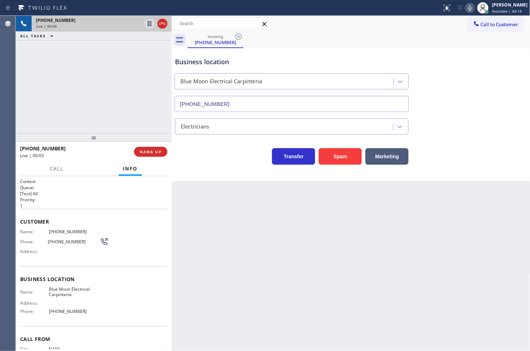
click at [50, 111] on div "[PHONE_NUMBER] Live | 00:04 ALL TASKS ALL TASKS ACTIVE TASKS TASKS IN WRAP UP" at bounding box center [94, 74] width 156 height 117
click at [74, 127] on div "[PHONE_NUMBER] Live | 00:08 ALL TASKS ALL TASKS ACTIVE TASKS TASKS IN WRAP UP" at bounding box center [94, 74] width 156 height 117
click at [465, 6] on icon at bounding box center [469, 8] width 9 height 9
click at [119, 93] on div "[PHONE_NUMBER] Live | 00:17 ALL TASKS ALL TASKS ACTIVE TASKS TASKS IN WRAP UP" at bounding box center [94, 74] width 156 height 117
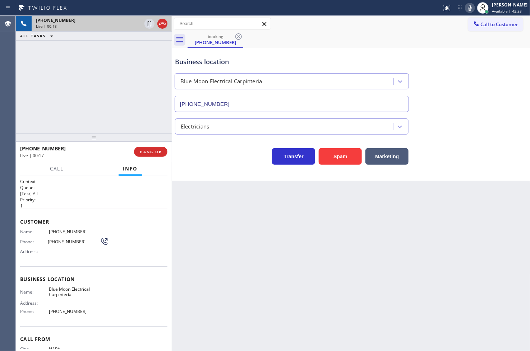
drag, startPoint x: 200, startPoint y: 150, endPoint x: 122, endPoint y: 122, distance: 82.6
click at [200, 150] on div "Transfer Spam Marketing" at bounding box center [291, 155] width 236 height 20
click at [98, 112] on div "[PHONE_NUMBER] Live | 00:18 ALL TASKS ALL TASKS ACTIVE TASKS TASKS IN WRAP UP" at bounding box center [94, 74] width 156 height 117
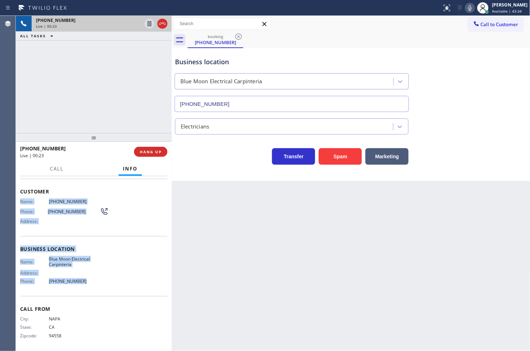
drag, startPoint x: 17, startPoint y: 201, endPoint x: 96, endPoint y: 278, distance: 110.2
click at [96, 278] on div "Context Queue: [Test] All Priority: 1 Customer Name: [PHONE_NUMBER] Phone: [PHO…" at bounding box center [94, 263] width 156 height 175
click at [120, 205] on div "Name: [PHONE_NUMBER] Phone: [PHONE_NUMBER] Address:" at bounding box center [93, 213] width 147 height 28
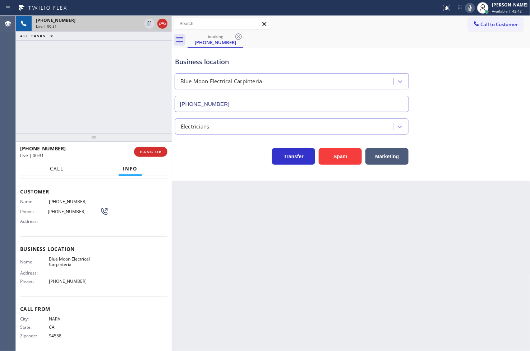
click at [60, 169] on span "Call" at bounding box center [57, 169] width 14 height 6
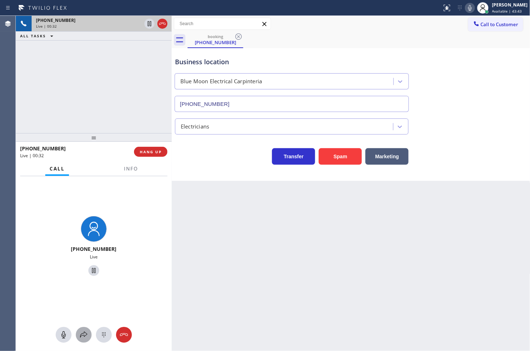
click at [81, 335] on icon at bounding box center [83, 335] width 9 height 9
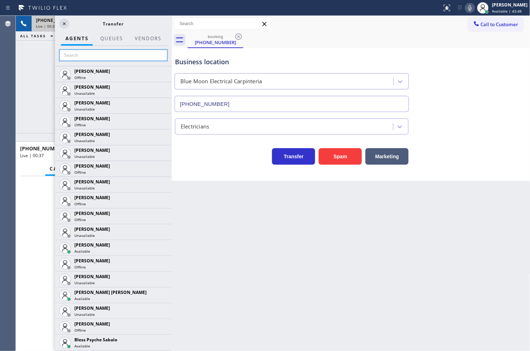
click at [94, 56] on input "text" at bounding box center [113, 55] width 108 height 11
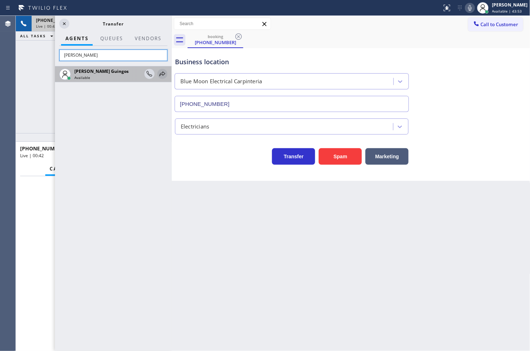
type input "[PERSON_NAME]"
click at [161, 73] on icon at bounding box center [162, 73] width 6 height 5
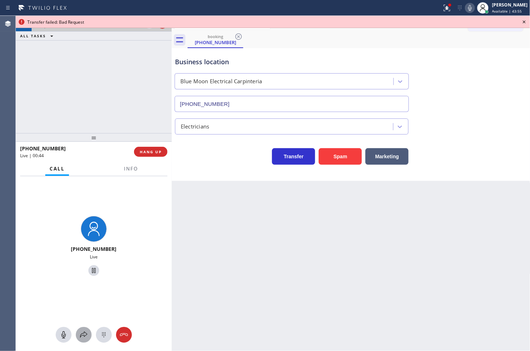
click at [82, 328] on button at bounding box center [84, 335] width 16 height 16
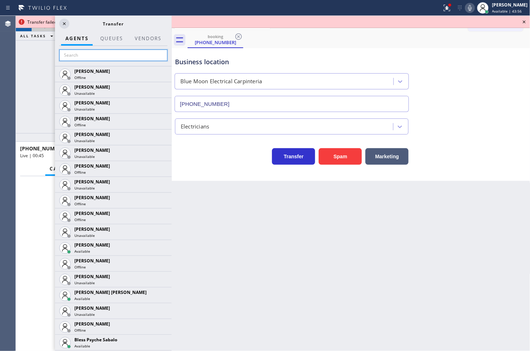
click at [69, 54] on input "text" at bounding box center [113, 55] width 108 height 11
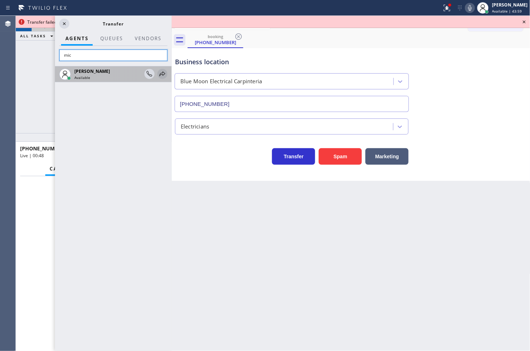
type input "mic"
click at [162, 74] on icon at bounding box center [162, 73] width 6 height 5
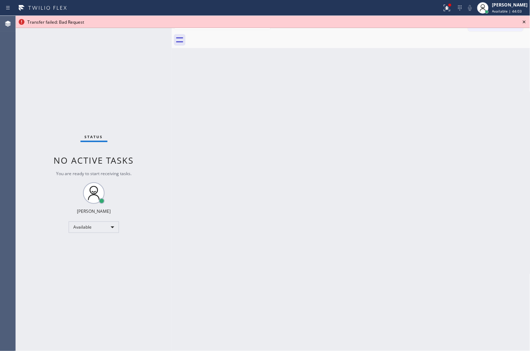
click at [523, 22] on icon at bounding box center [524, 22] width 9 height 9
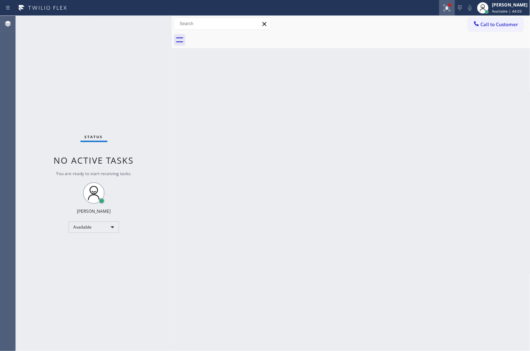
click at [444, 7] on icon at bounding box center [447, 8] width 6 height 6
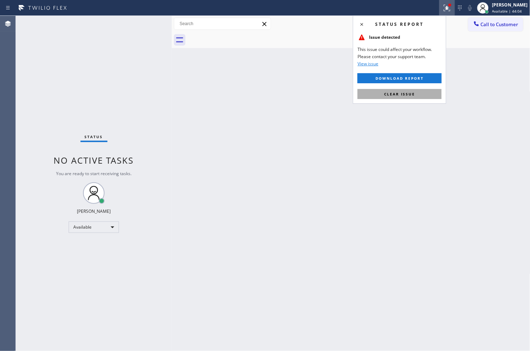
click at [413, 92] on span "Clear issue" at bounding box center [399, 94] width 31 height 5
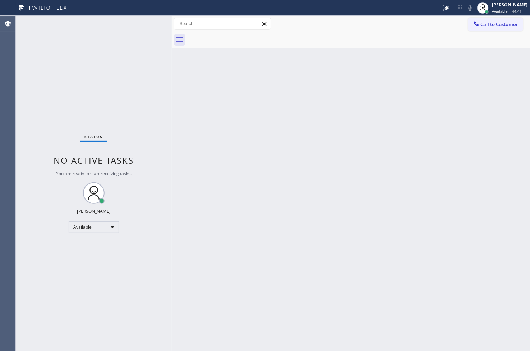
drag, startPoint x: 29, startPoint y: 138, endPoint x: 30, endPoint y: 134, distance: 3.7
click at [29, 138] on div "Status No active tasks You are ready to start receiving tasks. [PERSON_NAME]" at bounding box center [94, 183] width 156 height 335
click at [145, 24] on div "Status No active tasks You are ready to start receiving tasks. [PERSON_NAME]" at bounding box center [94, 183] width 156 height 335
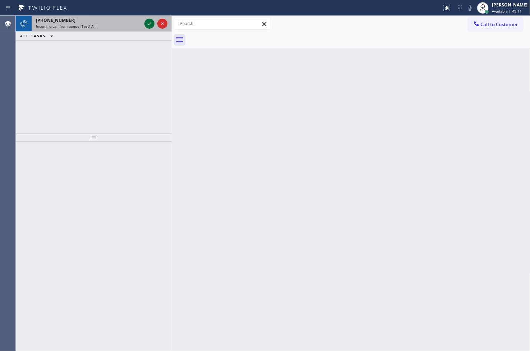
click at [145, 24] on icon at bounding box center [149, 23] width 9 height 9
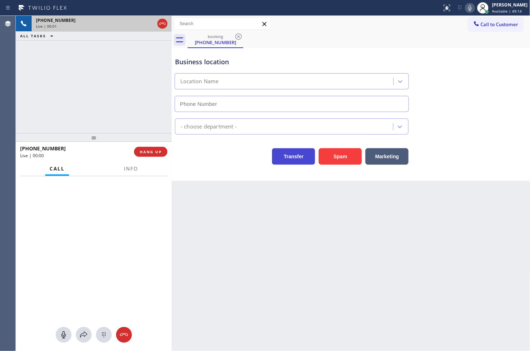
type input "[PHONE_NUMBER]"
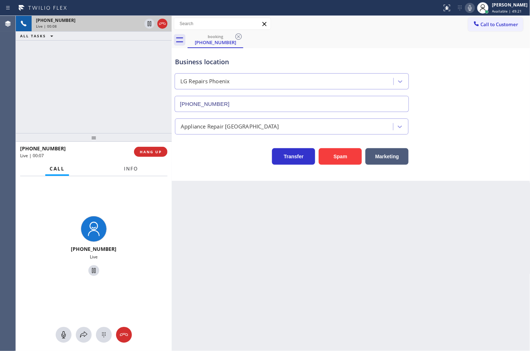
click at [131, 172] on button "Info" at bounding box center [131, 169] width 23 height 14
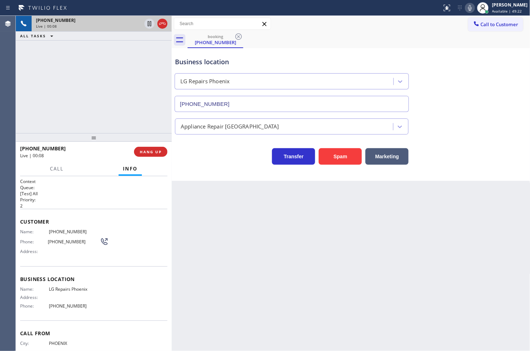
click at [117, 97] on div "[PHONE_NUMBER] Live | 00:08 ALL TASKS ALL TASKS ACTIVE TASKS TASKS IN WRAP UP" at bounding box center [94, 74] width 156 height 117
click at [211, 167] on div "Business location LG Repairs [GEOGRAPHIC_DATA] [PHONE_NUMBER] Appliance Repair …" at bounding box center [351, 114] width 358 height 133
click at [77, 87] on div "[PHONE_NUMBER] Live | 00:37 ALL TASKS ALL TASKS ACTIVE TASKS TASKS IN WRAP UP" at bounding box center [94, 74] width 156 height 117
click at [145, 22] on icon at bounding box center [149, 23] width 9 height 9
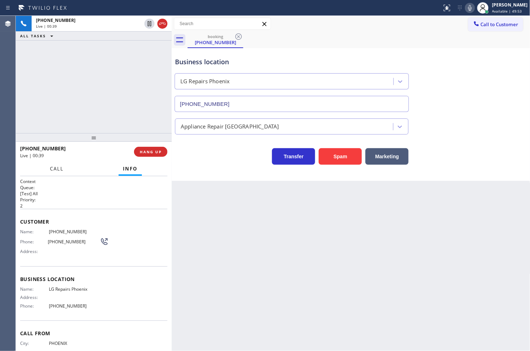
click at [56, 170] on span "Call" at bounding box center [57, 169] width 14 height 6
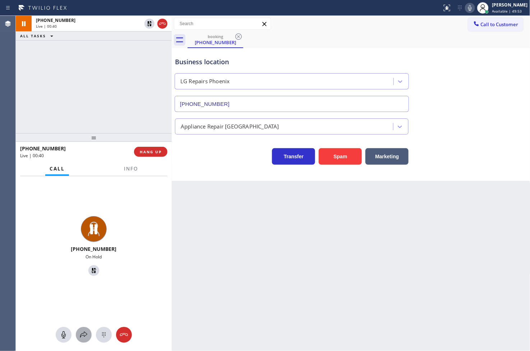
click at [85, 336] on icon at bounding box center [83, 335] width 9 height 9
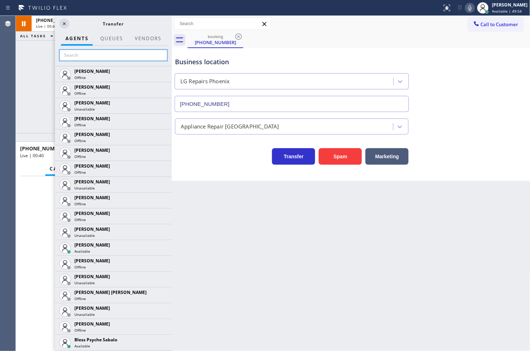
click at [70, 54] on input "text" at bounding box center [113, 55] width 108 height 11
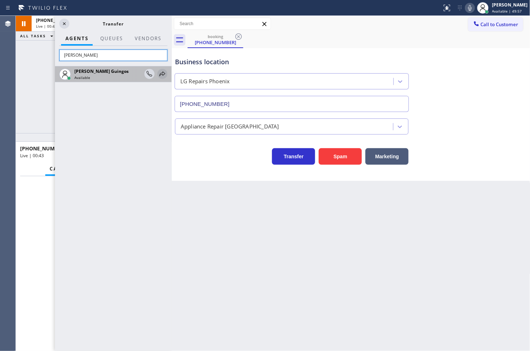
type input "[PERSON_NAME]"
click at [166, 73] on icon at bounding box center [162, 74] width 9 height 9
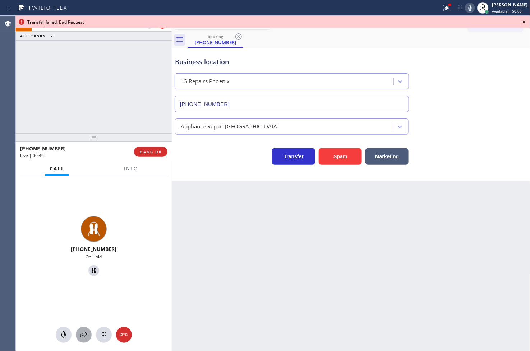
click at [80, 333] on icon at bounding box center [83, 335] width 9 height 9
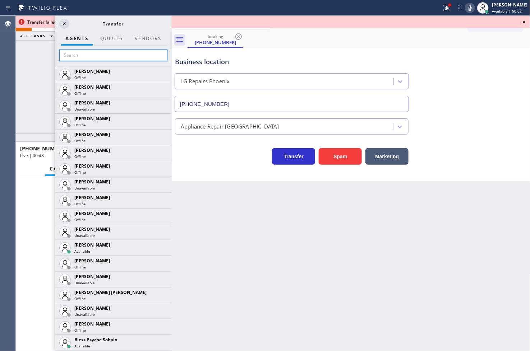
click at [97, 55] on input "text" at bounding box center [113, 55] width 108 height 11
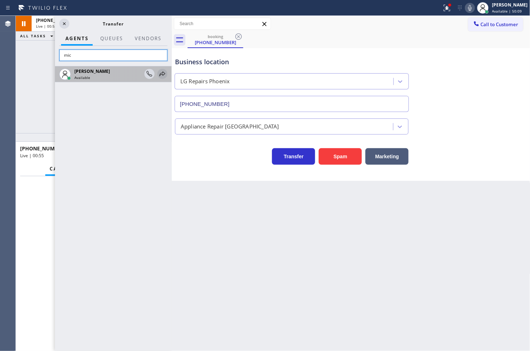
type input "mic"
click at [164, 75] on icon at bounding box center [162, 74] width 9 height 9
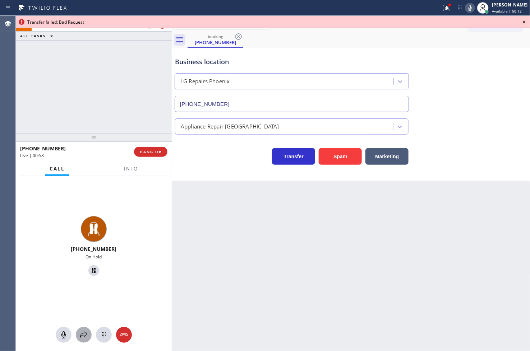
click at [82, 333] on icon at bounding box center [83, 335] width 9 height 9
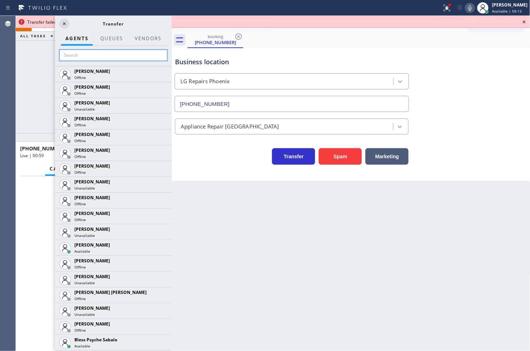
click at [96, 59] on input "text" at bounding box center [113, 55] width 108 height 11
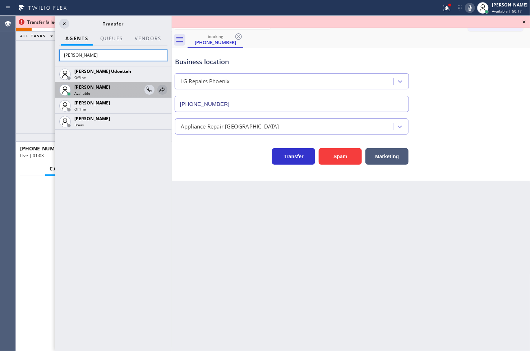
type input "[PERSON_NAME]"
click at [162, 89] on icon at bounding box center [162, 89] width 6 height 5
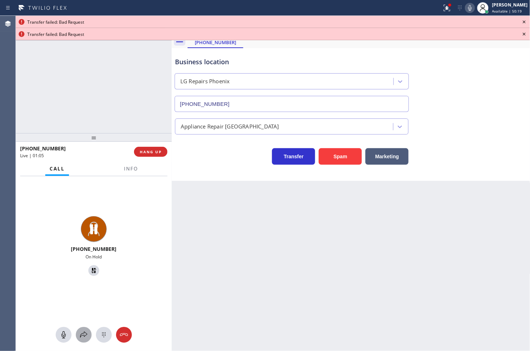
click at [85, 336] on icon at bounding box center [83, 335] width 9 height 9
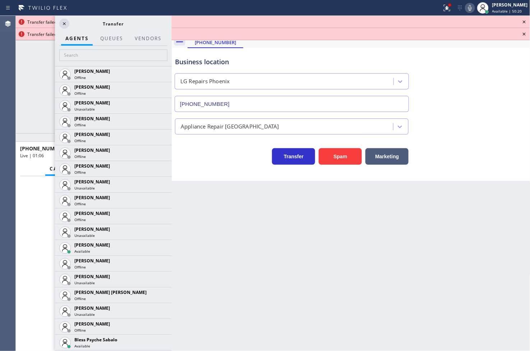
click at [14, 98] on div "Agent Desktop" at bounding box center [7, 183] width 15 height 335
click at [521, 22] on icon at bounding box center [524, 22] width 9 height 9
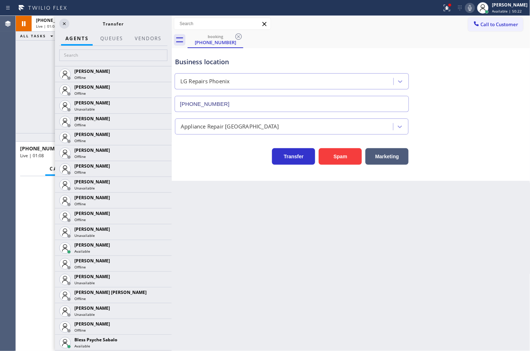
click at [521, 22] on button "Call to Customer" at bounding box center [495, 25] width 55 height 14
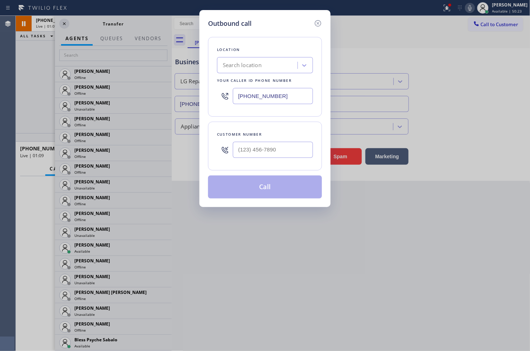
click at [63, 25] on div "Outbound call Location Search location Your caller id phone number [PHONE_NUMBE…" at bounding box center [265, 175] width 530 height 351
click at [320, 23] on icon at bounding box center [318, 23] width 9 height 9
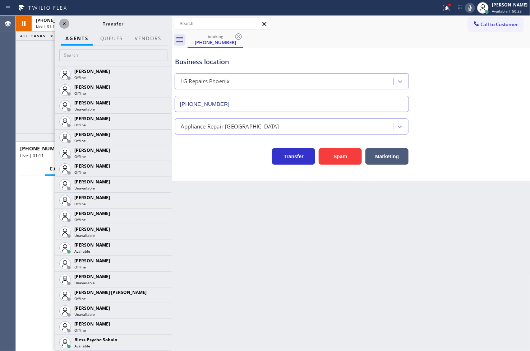
click at [64, 23] on icon at bounding box center [64, 23] width 9 height 9
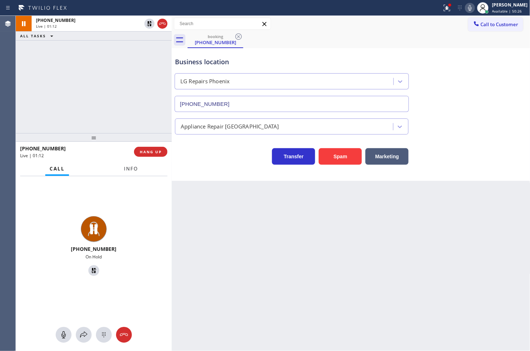
click at [124, 173] on button "Info" at bounding box center [131, 169] width 23 height 14
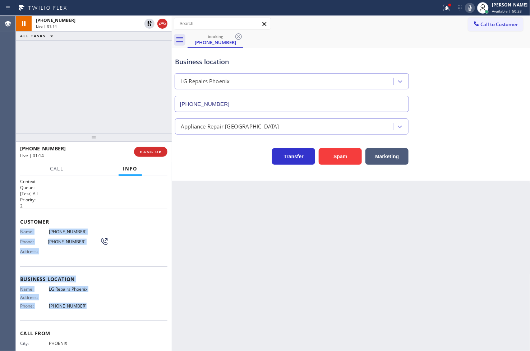
drag, startPoint x: 20, startPoint y: 231, endPoint x: 97, endPoint y: 304, distance: 106.7
click at [97, 304] on div "Context Queue: [Test] All Priority: 2 Customer Name: [PHONE_NUMBER] Phone: [PHO…" at bounding box center [93, 276] width 147 height 197
copy div "Name: [PHONE_NUMBER] Phone: [PHONE_NUMBER] Address: Business location Name: LG …"
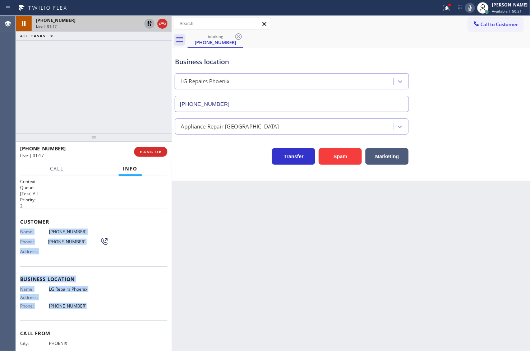
click at [151, 23] on icon at bounding box center [149, 23] width 9 height 9
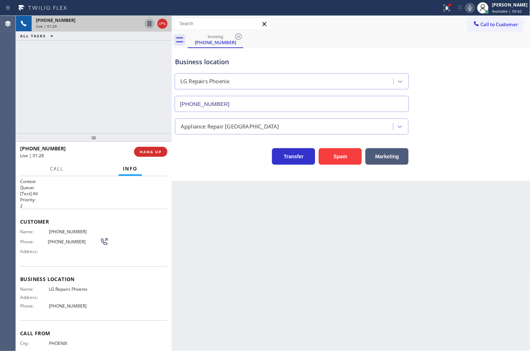
click at [120, 216] on div "Customer Name: [PHONE_NUMBER] Phone: [PHONE_NUMBER] Address:" at bounding box center [93, 237] width 147 height 57
click at [218, 171] on div "Business location LG Repairs [GEOGRAPHIC_DATA] [PHONE_NUMBER] Appliance Repair …" at bounding box center [351, 114] width 358 height 133
click at [469, 68] on div "Business location LG Repairs [GEOGRAPHIC_DATA] [PHONE_NUMBER]" at bounding box center [350, 79] width 355 height 65
click at [95, 137] on div at bounding box center [94, 137] width 156 height 9
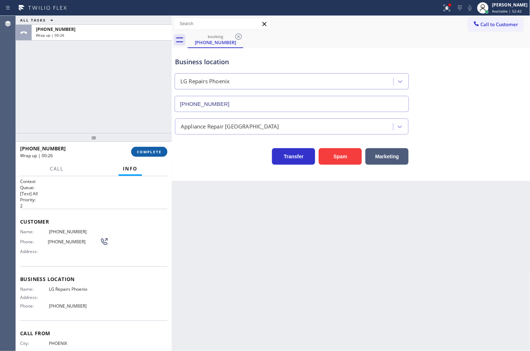
click at [149, 149] on span "COMPLETE" at bounding box center [149, 151] width 25 height 5
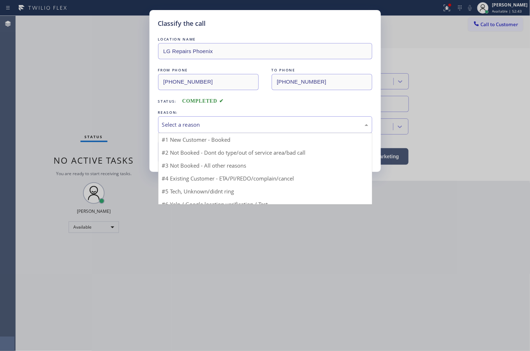
click at [196, 124] on div "Select a reason" at bounding box center [265, 125] width 206 height 8
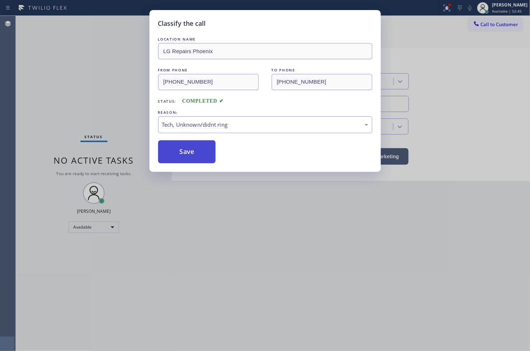
click at [189, 157] on button "Save" at bounding box center [187, 151] width 58 height 23
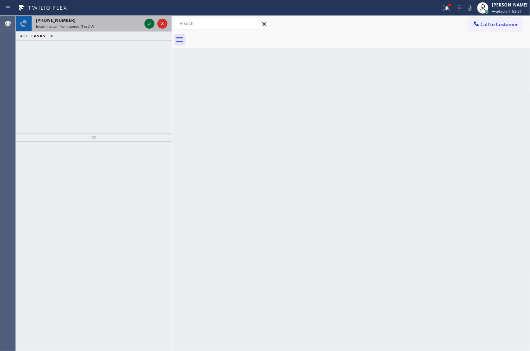
click at [150, 27] on icon at bounding box center [149, 23] width 9 height 9
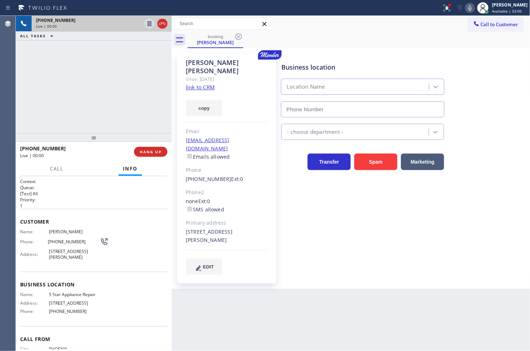
type input "[PHONE_NUMBER]"
click at [44, 109] on div "[PHONE_NUMBER] Live | 00:15 ALL TASKS ALL TASKS ACTIVE TASKS TASKS IN WRAP UP" at bounding box center [94, 74] width 156 height 117
click at [207, 84] on link "link to CRM" at bounding box center [200, 87] width 29 height 7
click at [104, 106] on div "[PHONE_NUMBER] Live | 00:58 ALL TASKS ALL TASKS ACTIVE TASKS TASKS IN WRAP UP" at bounding box center [94, 74] width 156 height 117
click at [88, 95] on div "[PHONE_NUMBER] Live | 01:05 ALL TASKS ALL TASKS ACTIVE TASKS TASKS IN WRAP UP" at bounding box center [94, 74] width 156 height 117
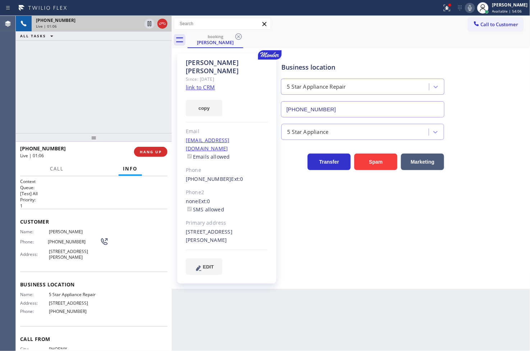
click at [80, 57] on div "[PHONE_NUMBER] Live | 01:06 ALL TASKS ALL TASKS ACTIVE TASKS TASKS IN WRAP UP" at bounding box center [94, 74] width 156 height 117
click at [130, 85] on div "[PHONE_NUMBER] Live | 01:15 ALL TASKS ALL TASKS ACTIVE TASKS TASKS IN WRAP UP" at bounding box center [94, 74] width 156 height 117
click at [127, 60] on div "[PHONE_NUMBER] Live | 01:15 ALL TASKS ALL TASKS ACTIVE TASKS TASKS IN WRAP UP" at bounding box center [94, 74] width 156 height 117
click at [149, 25] on icon at bounding box center [149, 23] width 9 height 9
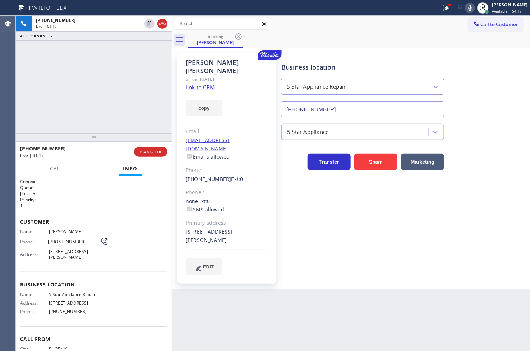
click at [55, 175] on div at bounding box center [57, 175] width 22 height 1
click at [56, 167] on span "Call" at bounding box center [57, 169] width 14 height 6
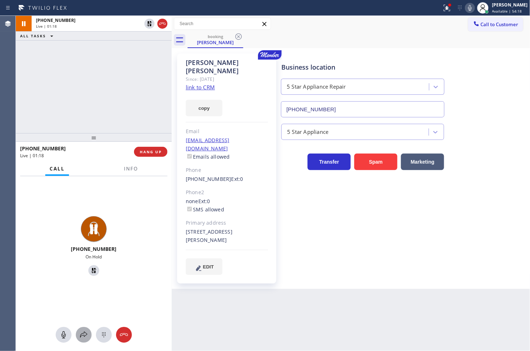
click at [85, 333] on icon at bounding box center [83, 335] width 7 height 6
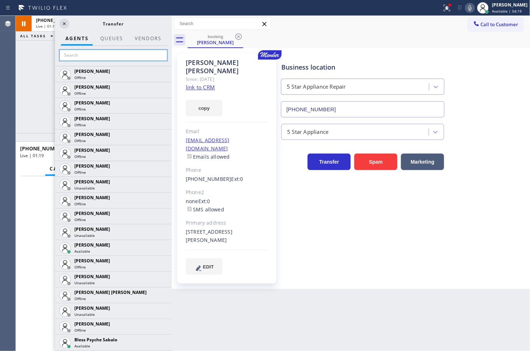
click at [84, 59] on input "text" at bounding box center [113, 55] width 108 height 11
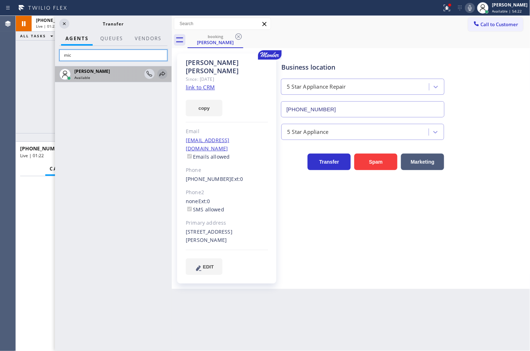
type input "mic"
click at [161, 74] on icon at bounding box center [162, 74] width 9 height 9
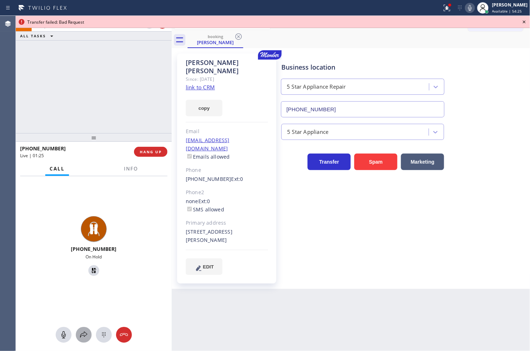
click at [78, 334] on div at bounding box center [84, 335] width 16 height 9
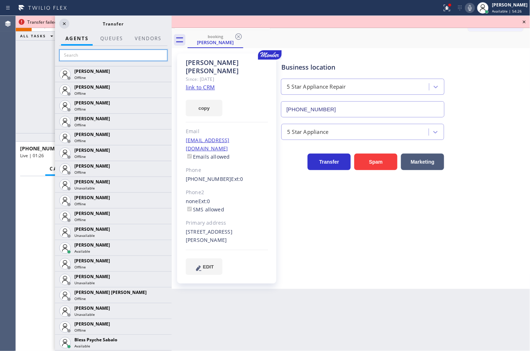
click at [84, 60] on input "text" at bounding box center [113, 55] width 108 height 11
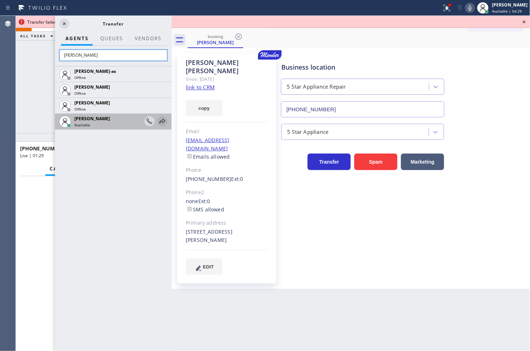
type input "[PERSON_NAME]"
click at [161, 121] on icon at bounding box center [162, 121] width 9 height 9
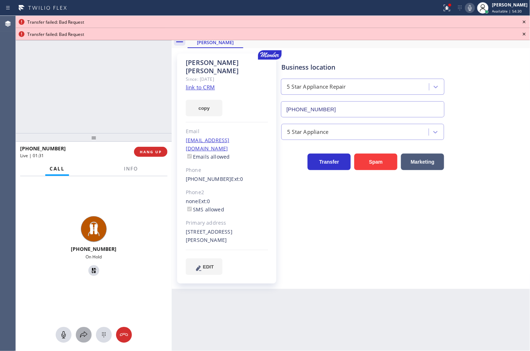
click at [87, 335] on icon at bounding box center [83, 335] width 9 height 9
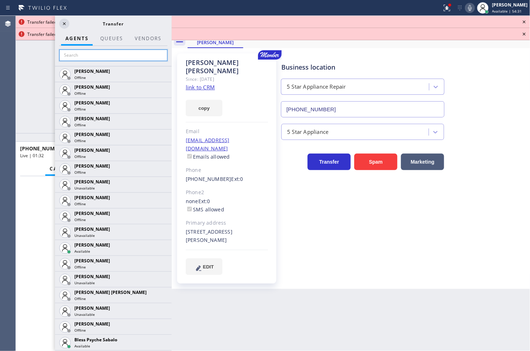
click at [83, 51] on input "text" at bounding box center [113, 55] width 108 height 11
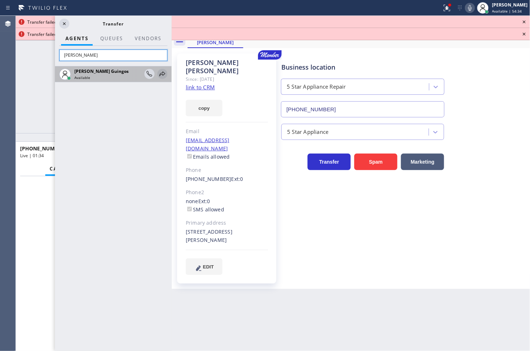
type input "[PERSON_NAME]"
click at [160, 73] on icon at bounding box center [162, 74] width 9 height 9
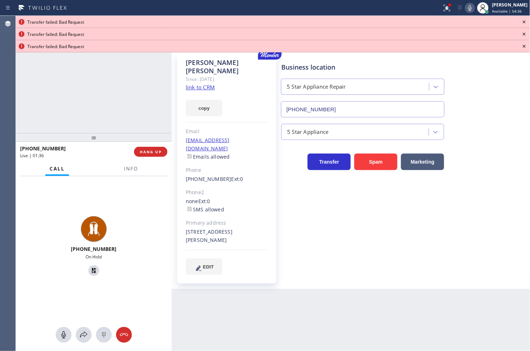
click at [527, 21] on icon at bounding box center [524, 22] width 9 height 9
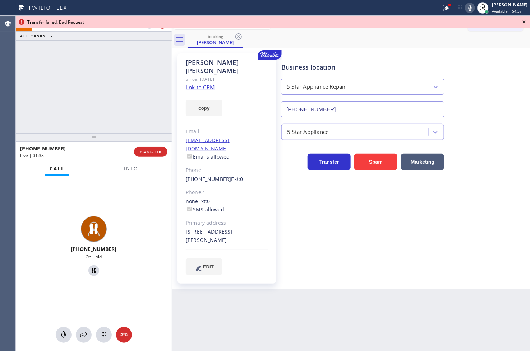
click at [526, 22] on icon at bounding box center [524, 22] width 9 height 9
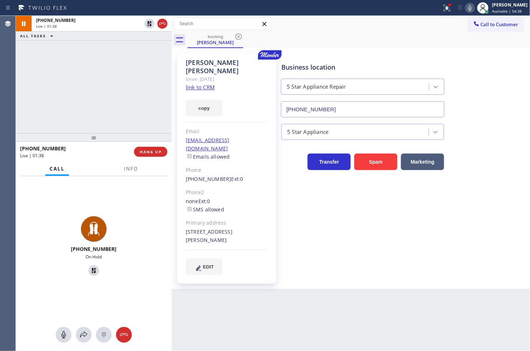
click at [126, 206] on div "[PHONE_NUMBER] On Hold" at bounding box center [94, 247] width 156 height 142
drag, startPoint x: 95, startPoint y: 111, endPoint x: 102, endPoint y: 99, distance: 13.1
click at [98, 107] on div "[PHONE_NUMBER] Live | 01:39 ALL TASKS ALL TASKS ACTIVE TASKS TASKS IN WRAP UP" at bounding box center [94, 74] width 156 height 117
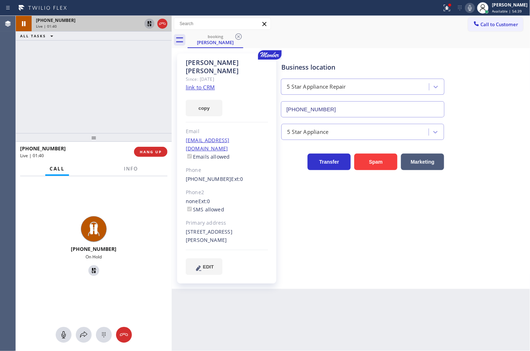
click at [151, 22] on icon at bounding box center [149, 23] width 5 height 5
click at [201, 103] on button "copy" at bounding box center [204, 108] width 37 height 17
click at [442, 9] on icon at bounding box center [446, 8] width 9 height 9
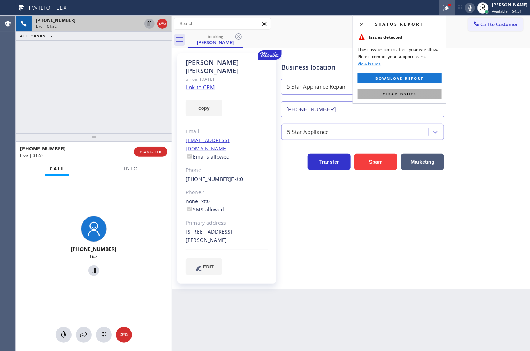
click at [418, 92] on button "Clear issues" at bounding box center [399, 94] width 84 height 10
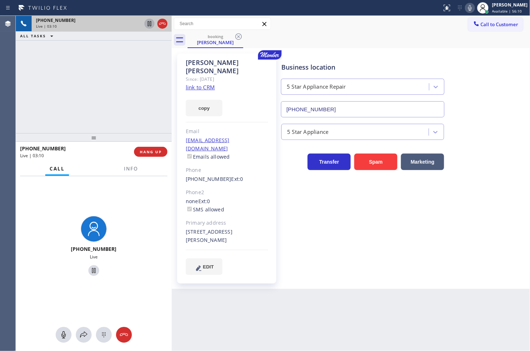
click at [256, 328] on div "Back to Dashboard Change Sender ID Customers Technicians Select a contact Outbo…" at bounding box center [351, 183] width 358 height 335
click at [141, 216] on div "[PHONE_NUMBER] Live" at bounding box center [94, 247] width 156 height 142
click at [96, 70] on div "[PHONE_NUMBER] Live | 03:30 ALL TASKS ALL TASKS ACTIVE TASKS TASKS IN WRAP UP" at bounding box center [94, 74] width 156 height 117
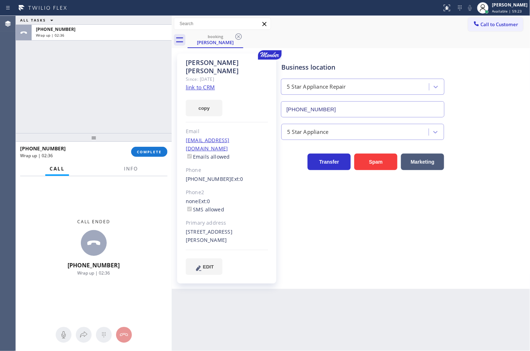
click at [11, 262] on div "Agent Desktop" at bounding box center [7, 183] width 15 height 335
click at [150, 152] on span "COMPLETE" at bounding box center [149, 151] width 25 height 5
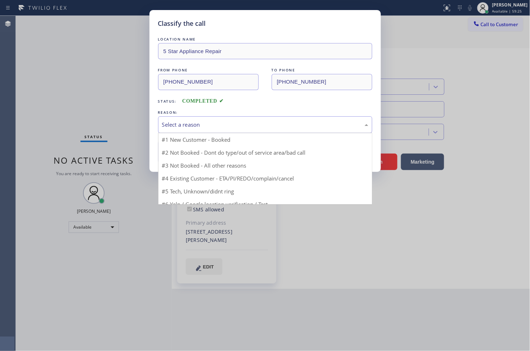
click at [211, 127] on div "Select a reason" at bounding box center [265, 125] width 206 height 8
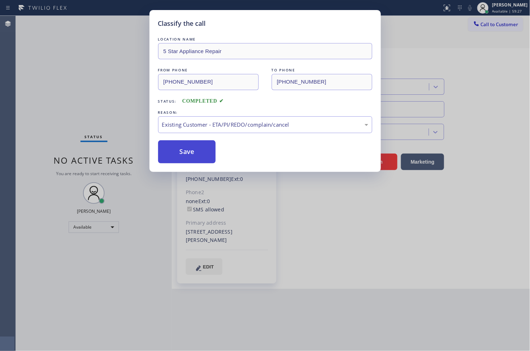
click at [196, 152] on button "Save" at bounding box center [187, 151] width 58 height 23
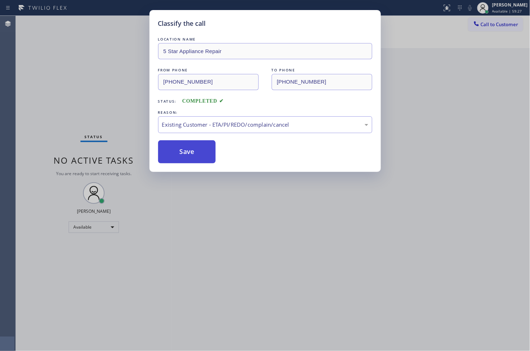
click at [196, 152] on button "Save" at bounding box center [187, 151] width 58 height 23
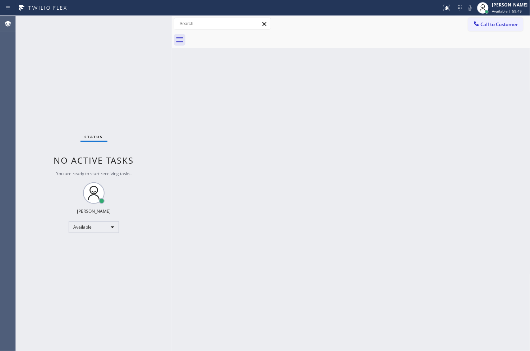
click at [41, 264] on div "Status No active tasks You are ready to start receiving tasks. [PERSON_NAME]" at bounding box center [94, 183] width 156 height 335
click at [460, 325] on div "Back to Dashboard Change Sender ID Customers Technicians Select a contact Outbo…" at bounding box center [351, 183] width 358 height 335
click at [157, 140] on div "Status No active tasks You are ready to start receiving tasks. [PERSON_NAME]" at bounding box center [94, 183] width 156 height 335
click at [123, 19] on div "Status No active tasks You are ready to start receiving tasks. [PERSON_NAME]" at bounding box center [94, 183] width 156 height 335
click at [106, 226] on div "Available" at bounding box center [94, 227] width 50 height 11
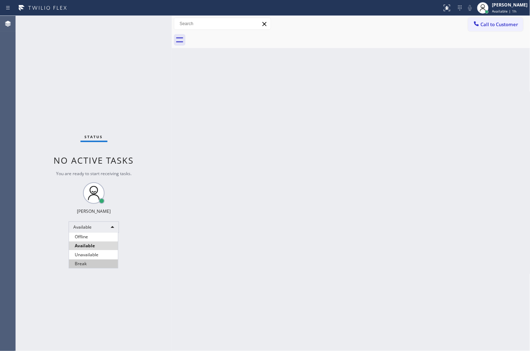
click at [86, 261] on li "Break" at bounding box center [93, 264] width 49 height 9
drag, startPoint x: 51, startPoint y: 221, endPoint x: 64, endPoint y: 208, distance: 17.5
click at [51, 221] on div "Status No active tasks Change activity state to start receiving tasks. [PERSON_…" at bounding box center [94, 183] width 156 height 335
click at [114, 227] on div "Break" at bounding box center [94, 227] width 50 height 11
click at [98, 244] on li "Available" at bounding box center [93, 246] width 49 height 9
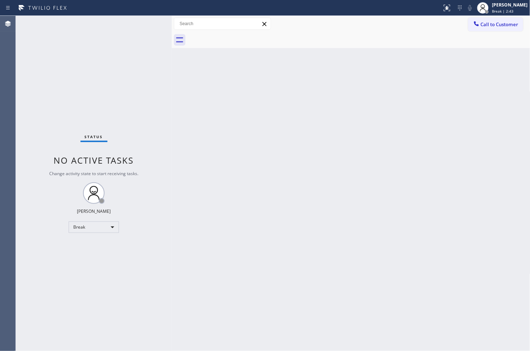
click at [284, 245] on div "Back to Dashboard Change Sender ID Customers Technicians Select a contact Outbo…" at bounding box center [351, 183] width 358 height 335
click at [58, 274] on div "Status No active tasks You are ready to start receiving tasks. [PERSON_NAME]" at bounding box center [94, 183] width 156 height 335
drag, startPoint x: 145, startPoint y: 119, endPoint x: 147, endPoint y: 110, distance: 9.5
click at [145, 119] on div "Status No active tasks You are ready to start receiving tasks. [PERSON_NAME]" at bounding box center [94, 183] width 156 height 335
click at [152, 23] on div "Status No active tasks You are ready to start receiving tasks. [PERSON_NAME]" at bounding box center [94, 183] width 156 height 335
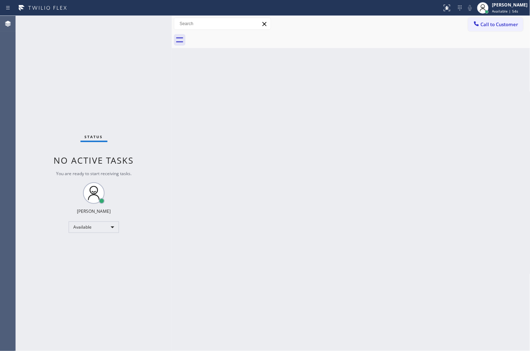
click at [143, 34] on div "Status No active tasks You are ready to start receiving tasks. [PERSON_NAME]" at bounding box center [94, 183] width 156 height 335
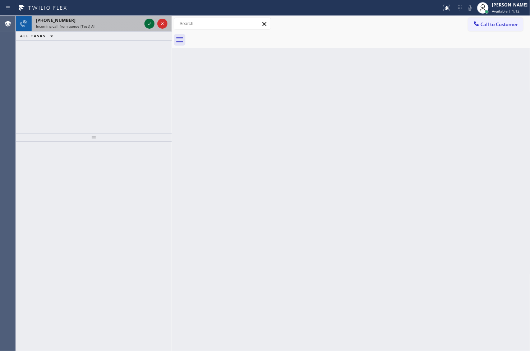
click at [148, 27] on icon at bounding box center [149, 23] width 9 height 9
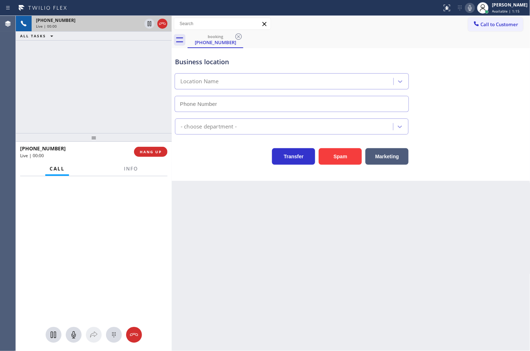
type input "[PHONE_NUMBER]"
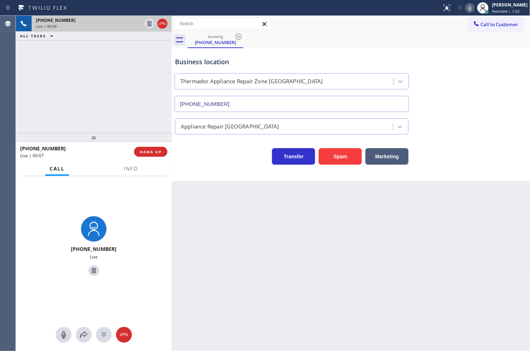
click at [47, 84] on div "[PHONE_NUMBER] Live | 00:06 ALL TASKS ALL TASKS ACTIVE TASKS TASKS IN WRAP UP" at bounding box center [94, 74] width 156 height 117
click at [128, 168] on span "Info" at bounding box center [131, 169] width 14 height 6
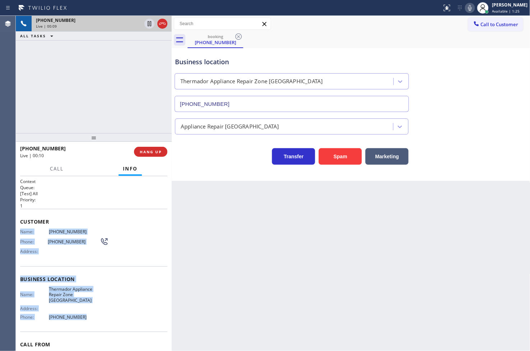
drag, startPoint x: 19, startPoint y: 232, endPoint x: 90, endPoint y: 318, distance: 111.5
click at [90, 318] on div "Context Queue: [Test] All Priority: 1 Customer Name: [PHONE_NUMBER] Phone: [PHO…" at bounding box center [94, 263] width 156 height 175
copy div "Name: [PHONE_NUMBER] Phone: [PHONE_NUMBER] Address: Business location Name: The…"
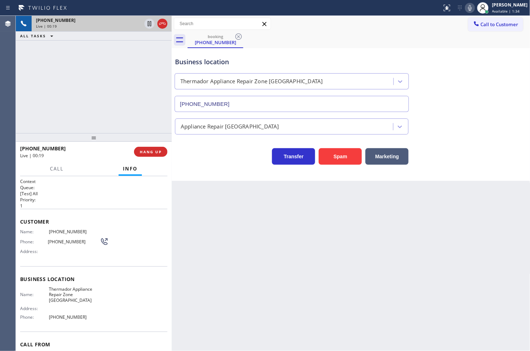
drag, startPoint x: 207, startPoint y: 167, endPoint x: 177, endPoint y: 154, distance: 32.8
click at [207, 167] on div "Business location Thermador Appliance Repair Zone [GEOGRAPHIC_DATA] [PHONE_NUMB…" at bounding box center [351, 114] width 358 height 133
click at [80, 72] on div "[PHONE_NUMBER] Live | 00:23 ALL TASKS ALL TASKS ACTIVE TASKS TASKS IN WRAP UP" at bounding box center [94, 74] width 156 height 117
click at [449, 48] on div "Business location Thermador Appliance Repair Zone [GEOGRAPHIC_DATA] [PHONE_NUMB…" at bounding box center [350, 79] width 355 height 65
drag, startPoint x: 55, startPoint y: 112, endPoint x: 115, endPoint y: 76, distance: 69.6
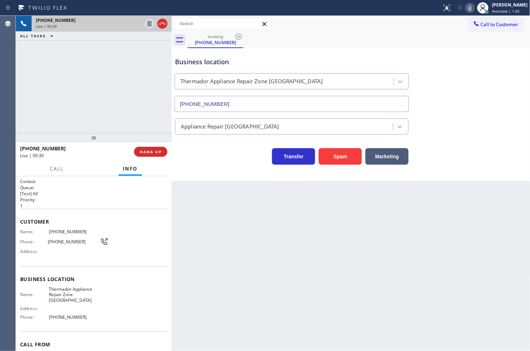
click at [57, 112] on div "[PHONE_NUMBER] Live | 00:29 ALL TASKS ALL TASKS ACTIVE TASKS TASKS IN WRAP UP" at bounding box center [94, 74] width 156 height 117
click at [418, 51] on div "Business location Thermador Appliance Repair Zone [GEOGRAPHIC_DATA] [PHONE_NUMB…" at bounding box center [350, 79] width 355 height 65
click at [465, 6] on icon at bounding box center [469, 8] width 9 height 9
click at [468, 8] on icon at bounding box center [470, 8] width 4 height 6
click at [69, 92] on div "[PHONE_NUMBER] Live | 00:44 ALL TASKS ALL TASKS ACTIVE TASKS TASKS IN WRAP UP" at bounding box center [94, 74] width 156 height 117
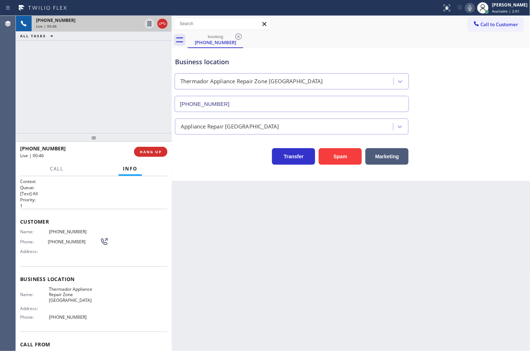
click at [201, 166] on div "Business location Thermador Appliance Repair Zone [GEOGRAPHIC_DATA] [PHONE_NUMB…" at bounding box center [351, 114] width 358 height 133
click at [62, 119] on div "[PHONE_NUMBER] Live | 00:53 ALL TASKS ALL TASKS ACTIVE TASKS TASKS IN WRAP UP" at bounding box center [94, 74] width 156 height 117
drag, startPoint x: 197, startPoint y: 157, endPoint x: 166, endPoint y: 145, distance: 33.3
click at [197, 157] on div "Transfer Spam Marketing" at bounding box center [291, 155] width 236 height 20
click at [121, 119] on div "[PHONE_NUMBER] Live | 00:54 ALL TASKS ALL TASKS ACTIVE TASKS TASKS IN WRAP UP" at bounding box center [94, 74] width 156 height 117
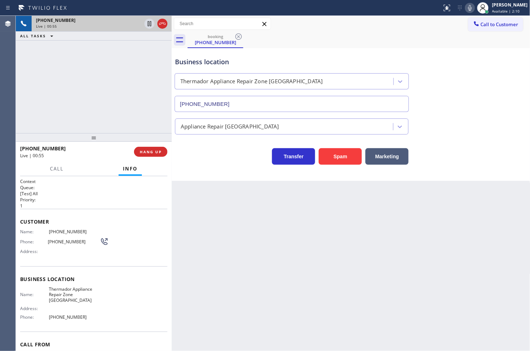
click at [218, 159] on div "Transfer Spam Marketing" at bounding box center [291, 155] width 236 height 20
click at [90, 113] on div "[PHONE_NUMBER] Live | 01:00 ALL TASKS ALL TASKS ACTIVE TASKS TASKS IN WRAP UP" at bounding box center [94, 74] width 156 height 117
click at [237, 162] on div "Transfer Spam Marketing" at bounding box center [291, 155] width 236 height 20
click at [113, 119] on div "[PHONE_NUMBER] Live | 01:00 ALL TASKS ALL TASKS ACTIVE TASKS TASKS IN WRAP UP" at bounding box center [94, 74] width 156 height 117
click at [231, 167] on div "Business location Thermador Appliance Repair Zone [GEOGRAPHIC_DATA] [PHONE_NUMB…" at bounding box center [351, 114] width 358 height 133
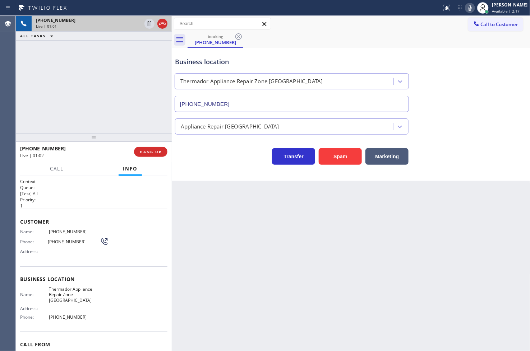
click at [121, 102] on div "[PHONE_NUMBER] Live | 01:01 ALL TASKS ALL TASKS ACTIVE TASKS TASKS IN WRAP UP" at bounding box center [94, 74] width 156 height 117
click at [203, 156] on div "Transfer Spam Marketing" at bounding box center [291, 155] width 236 height 20
click at [98, 99] on div "[PHONE_NUMBER] Live | 01:02 ALL TASKS ALL TASKS ACTIVE TASKS TASKS IN WRAP UP" at bounding box center [94, 74] width 156 height 117
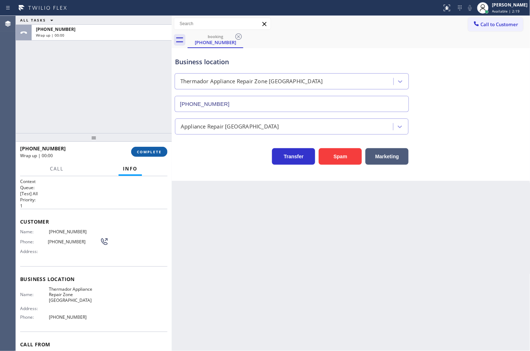
click at [143, 148] on button "COMPLETE" at bounding box center [149, 152] width 36 height 10
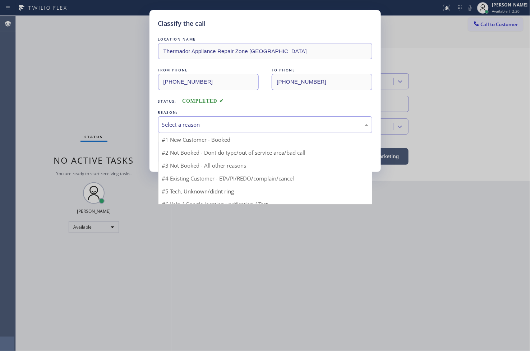
click at [192, 125] on div "Select a reason" at bounding box center [265, 125] width 206 height 8
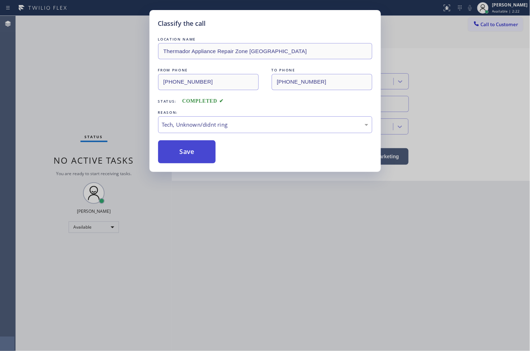
click at [192, 149] on button "Save" at bounding box center [187, 151] width 58 height 23
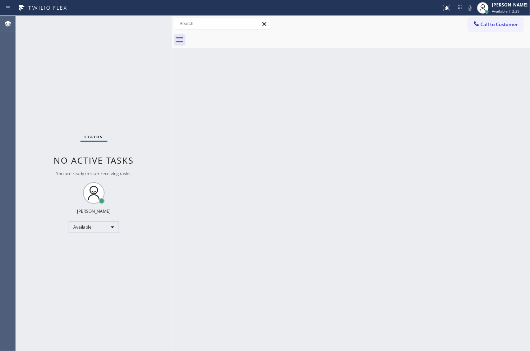
click at [122, 60] on div "Status No active tasks You are ready to start receiving tasks. [PERSON_NAME]" at bounding box center [94, 183] width 156 height 335
click at [143, 28] on div "Status No active tasks You are ready to start receiving tasks. [PERSON_NAME]" at bounding box center [94, 183] width 156 height 335
click at [164, 217] on div "Status No active tasks You are ready to start receiving tasks. [PERSON_NAME]" at bounding box center [94, 183] width 156 height 335
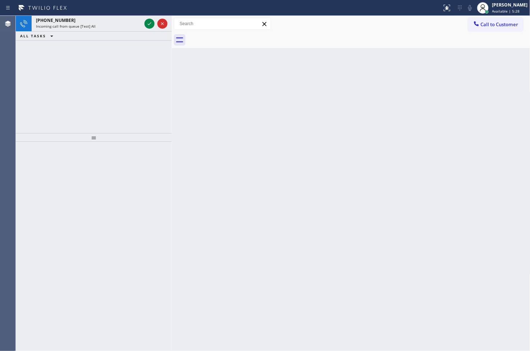
click at [33, 54] on div "[PHONE_NUMBER] Incoming call from queue [Test] All ALL TASKS ALL TASKS ACTIVE T…" at bounding box center [94, 74] width 156 height 117
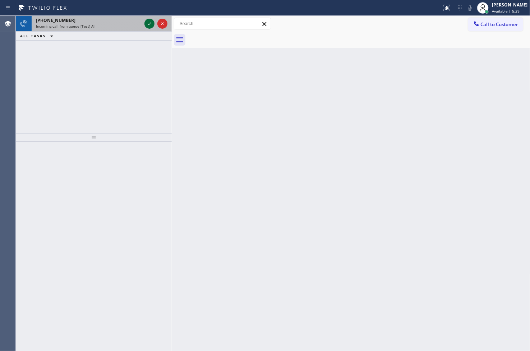
click at [149, 23] on icon at bounding box center [149, 23] width 9 height 9
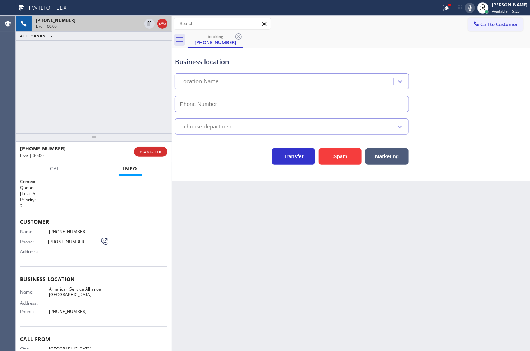
type input "[PHONE_NUMBER]"
click at [442, 7] on icon at bounding box center [446, 8] width 9 height 9
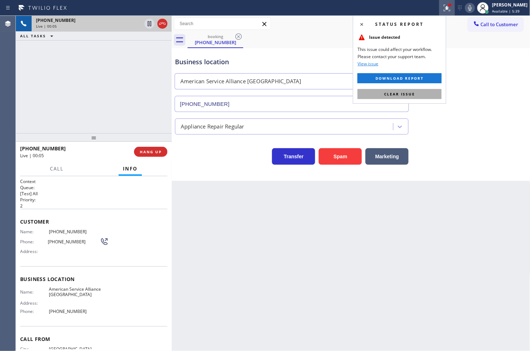
click at [418, 97] on button "Clear issue" at bounding box center [399, 94] width 84 height 10
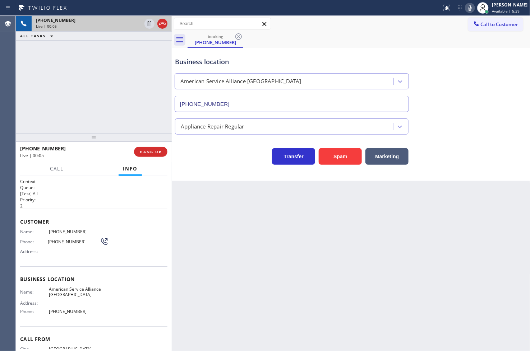
click at [141, 92] on div "[PHONE_NUMBER] Live | 00:05 ALL TASKS ALL TASKS ACTIVE TASKS TASKS IN WRAP UP" at bounding box center [94, 74] width 156 height 117
click at [219, 169] on div "Business location American Service Alliance [GEOGRAPHIC_DATA] [PHONE_NUMBER] Ap…" at bounding box center [351, 114] width 358 height 133
click at [103, 109] on div "[PHONE_NUMBER] Live | 00:27 ALL TASKS ALL TASKS ACTIVE TASKS TASKS IN WRAP UP" at bounding box center [94, 74] width 156 height 117
click at [219, 170] on div "Business location American Service Alliance [GEOGRAPHIC_DATA] [PHONE_NUMBER] Ap…" at bounding box center [351, 114] width 358 height 133
click at [110, 108] on div "[PHONE_NUMBER] Live | 00:28 ALL TASKS ALL TASKS ACTIVE TASKS TASKS IN WRAP UP" at bounding box center [94, 74] width 156 height 117
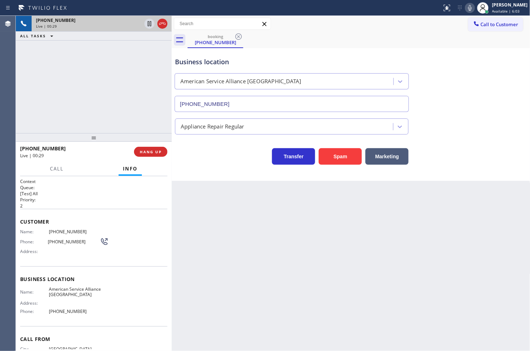
click at [62, 200] on h2 "Priority:" at bounding box center [93, 200] width 147 height 6
drag, startPoint x: 55, startPoint y: 172, endPoint x: 80, endPoint y: 279, distance: 109.9
click at [55, 171] on span "Call" at bounding box center [57, 169] width 14 height 6
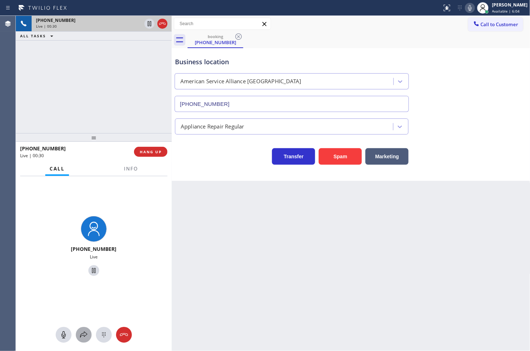
click at [79, 337] on icon at bounding box center [83, 335] width 9 height 9
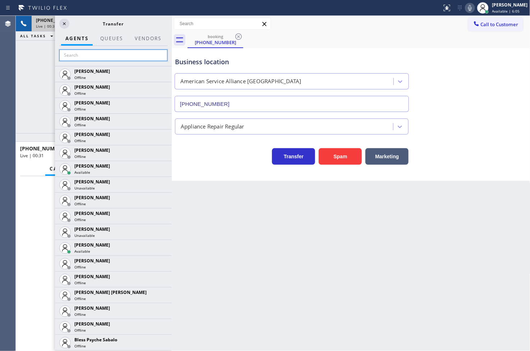
click at [91, 58] on input "text" at bounding box center [113, 55] width 108 height 11
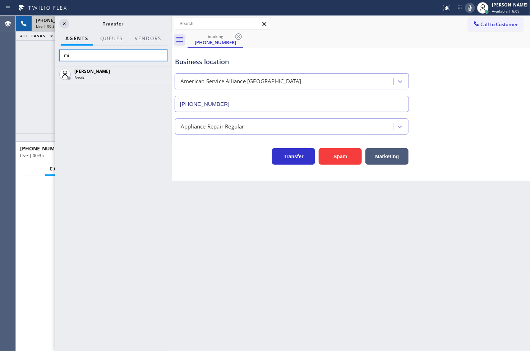
type input "m"
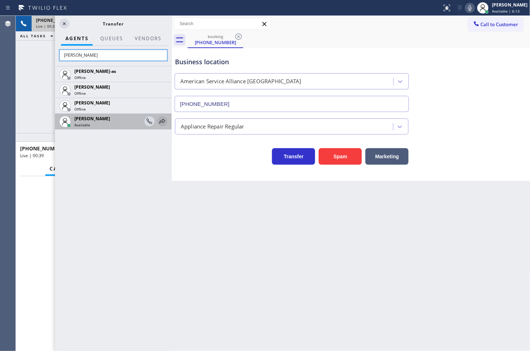
type input "[PERSON_NAME]"
click at [159, 121] on icon at bounding box center [162, 121] width 9 height 9
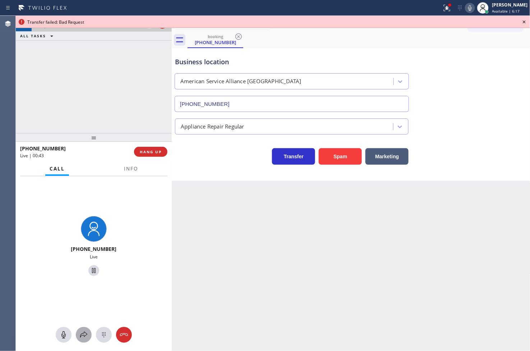
click at [83, 333] on icon at bounding box center [83, 335] width 9 height 9
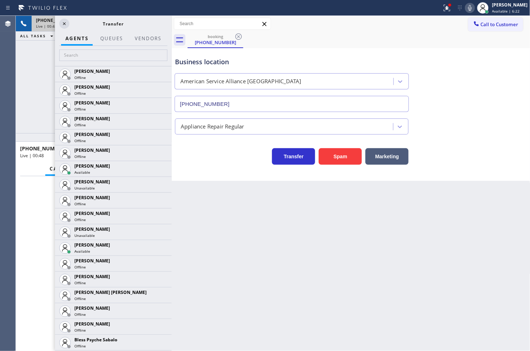
drag, startPoint x: 35, startPoint y: 236, endPoint x: 26, endPoint y: 163, distance: 73.4
click at [35, 236] on div "[PHONE_NUMBER] Live" at bounding box center [94, 247] width 150 height 62
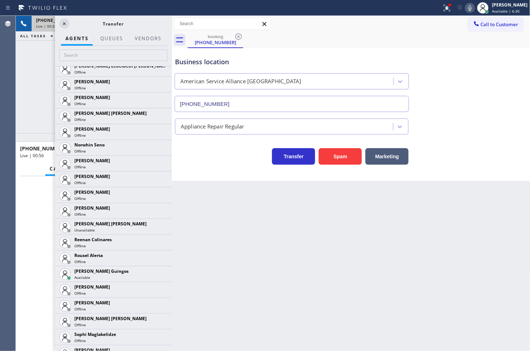
scroll to position [1436, 0]
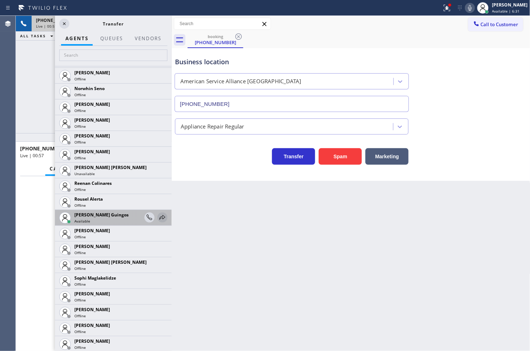
click at [158, 217] on icon at bounding box center [162, 217] width 9 height 9
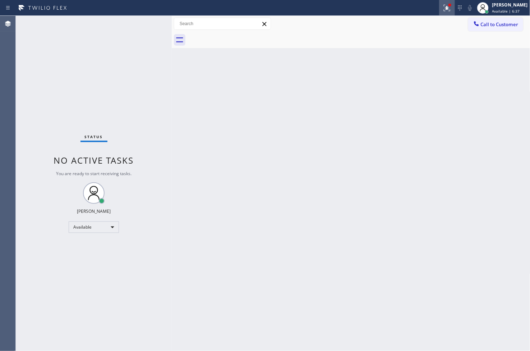
click at [442, 7] on icon at bounding box center [446, 8] width 9 height 9
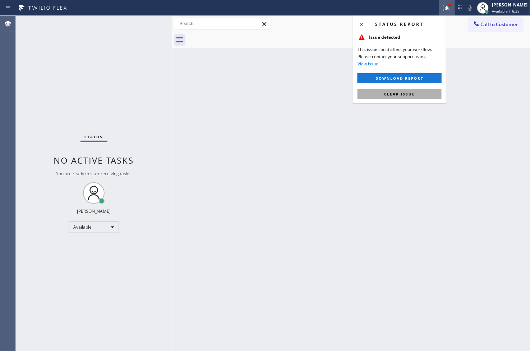
click at [406, 96] on span "Clear issue" at bounding box center [399, 94] width 31 height 5
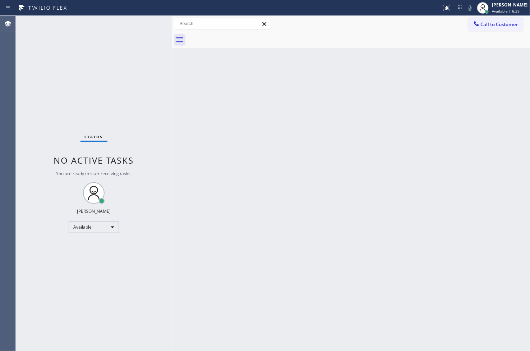
click at [373, 115] on div "Back to Dashboard Change Sender ID Customers Technicians Select a contact Outbo…" at bounding box center [351, 183] width 358 height 335
click at [157, 60] on div "Status No active tasks You are ready to start receiving tasks. [PERSON_NAME]" at bounding box center [94, 183] width 156 height 335
click at [144, 23] on div "Status No active tasks You are ready to start receiving tasks. [PERSON_NAME]" at bounding box center [94, 183] width 156 height 335
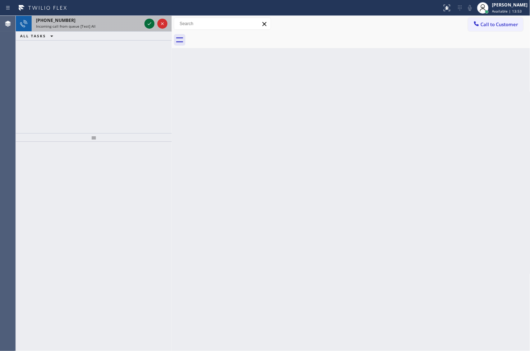
click at [144, 23] on div at bounding box center [149, 23] width 10 height 9
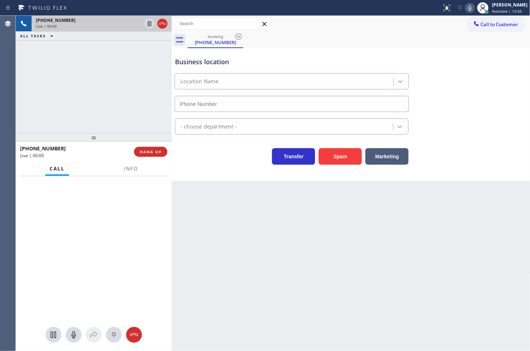
type input "[PHONE_NUMBER]"
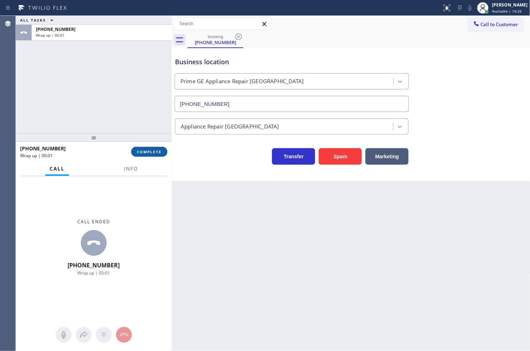
click at [153, 149] on button "COMPLETE" at bounding box center [149, 152] width 36 height 10
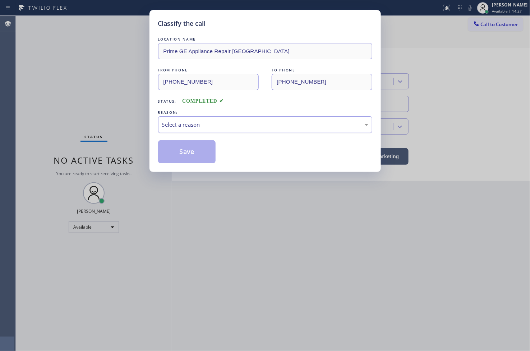
click at [196, 122] on div "Select a reason" at bounding box center [265, 125] width 206 height 8
click at [189, 154] on button "Save" at bounding box center [187, 151] width 58 height 23
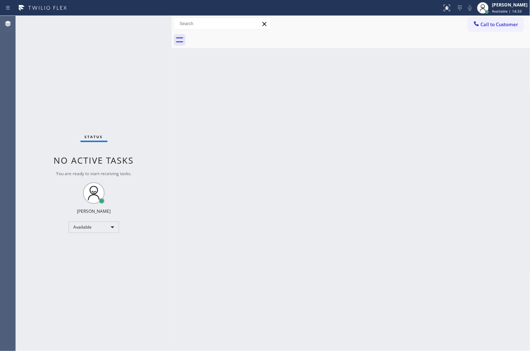
click at [137, 88] on div "Status No active tasks You are ready to start receiving tasks. [PERSON_NAME]" at bounding box center [94, 183] width 156 height 335
click at [139, 49] on div "Status No active tasks You are ready to start receiving tasks. [PERSON_NAME]" at bounding box center [94, 183] width 156 height 335
click at [146, 18] on div "Status No active tasks You are ready to start receiving tasks. [PERSON_NAME]" at bounding box center [94, 183] width 156 height 335
click at [43, 213] on div "Status No active tasks You are ready to start receiving tasks. [PERSON_NAME]" at bounding box center [94, 183] width 156 height 335
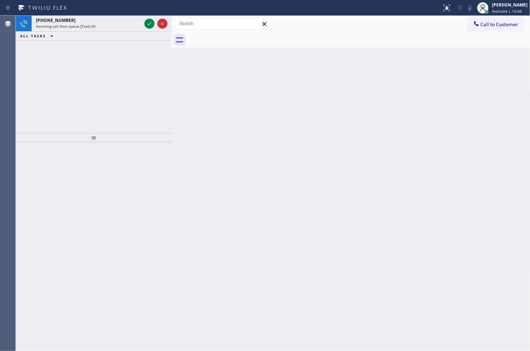
click at [43, 213] on div at bounding box center [94, 247] width 156 height 210
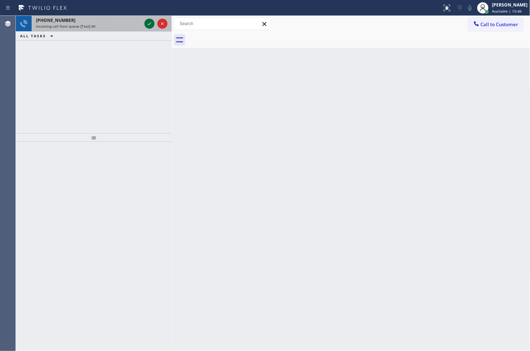
click at [149, 24] on icon at bounding box center [149, 23] width 9 height 9
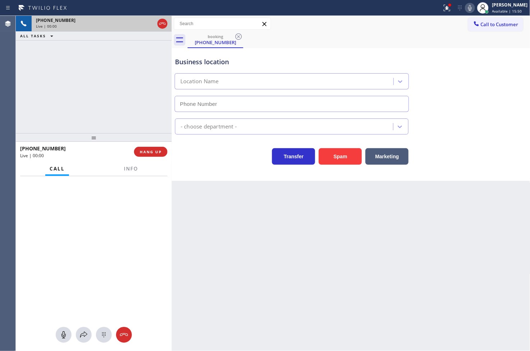
type input "[PHONE_NUMBER]"
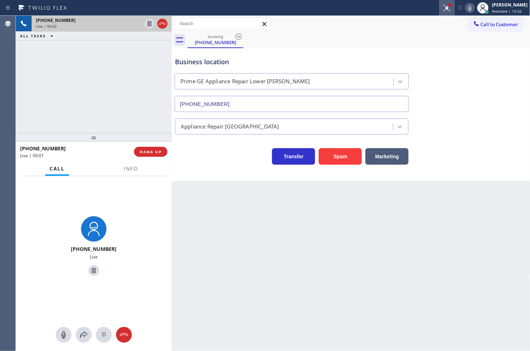
click at [445, 8] on icon at bounding box center [447, 7] width 4 height 3
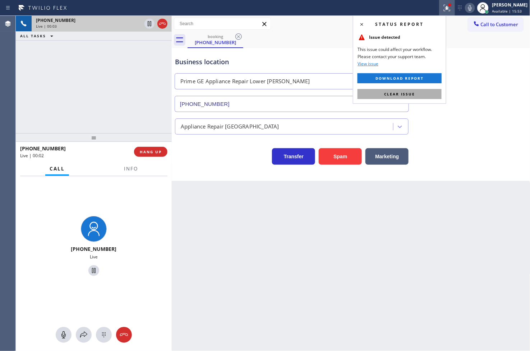
click at [419, 91] on button "Clear issue" at bounding box center [399, 94] width 84 height 10
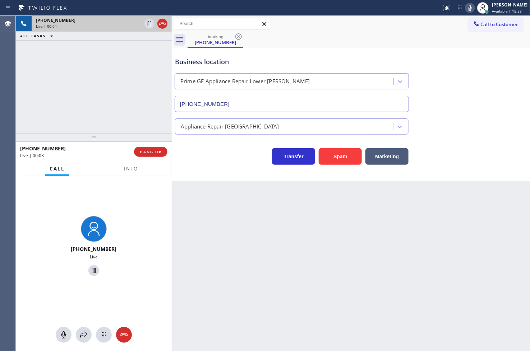
click at [135, 88] on div "[PHONE_NUMBER] Live | 00:04 ALL TASKS ALL TASKS ACTIVE TASKS TASKS IN WRAP UP" at bounding box center [94, 74] width 156 height 117
click at [197, 173] on div "Business location Prime GE Appliance Repair Lower [PERSON_NAME] [PHONE_NUMBER] …" at bounding box center [351, 114] width 358 height 133
click at [133, 113] on div "[PHONE_NUMBER] Live | 00:05 ALL TASKS ALL TASKS ACTIVE TASKS TASKS IN WRAP UP" at bounding box center [94, 74] width 156 height 117
click at [228, 172] on div "Business location Prime GE Appliance Repair Lower [PERSON_NAME] [PHONE_NUMBER] …" at bounding box center [351, 114] width 358 height 133
click at [153, 130] on div "[PHONE_NUMBER] Live | 00:06 ALL TASKS ALL TASKS ACTIVE TASKS TASKS IN WRAP UP" at bounding box center [94, 74] width 156 height 117
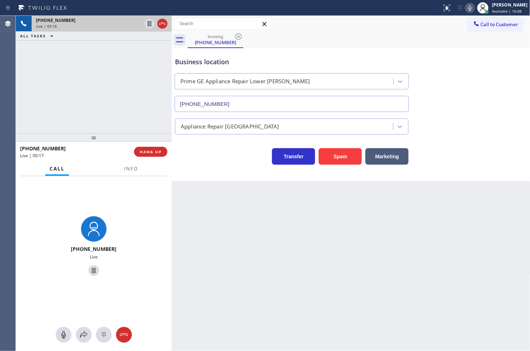
click at [229, 167] on div "Business location Prime GE Appliance Repair Lower [PERSON_NAME] [PHONE_NUMBER] …" at bounding box center [351, 114] width 358 height 133
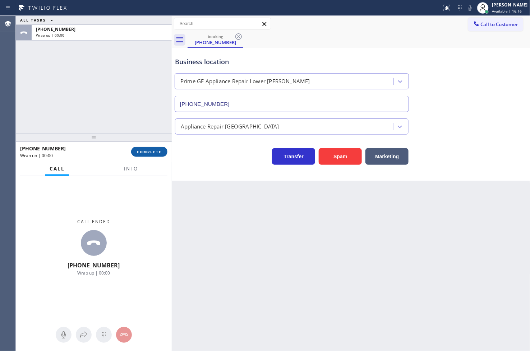
click at [154, 152] on span "COMPLETE" at bounding box center [149, 151] width 25 height 5
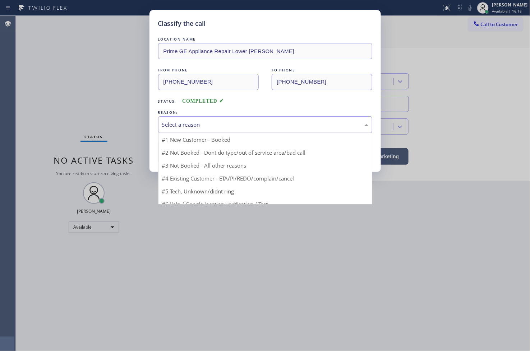
click at [215, 130] on div "Select a reason" at bounding box center [265, 124] width 214 height 17
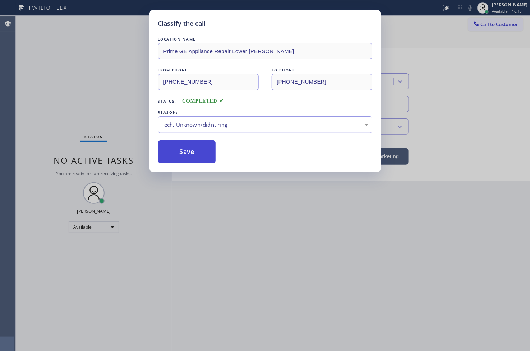
click at [190, 161] on button "Save" at bounding box center [187, 151] width 58 height 23
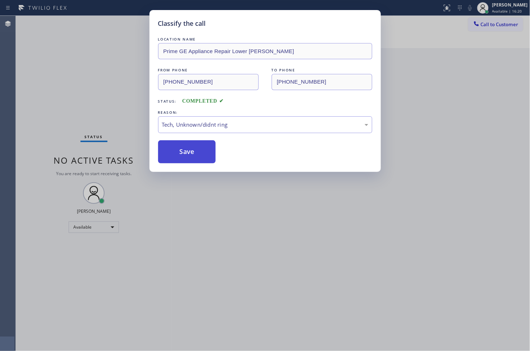
click at [190, 161] on button "Save" at bounding box center [187, 151] width 58 height 23
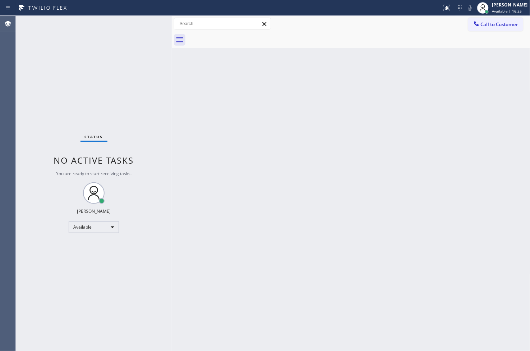
click at [179, 144] on div "Back to Dashboard Change Sender ID Customers Technicians Select a contact Outbo…" at bounding box center [351, 183] width 358 height 335
click at [143, 29] on div "Status No active tasks You are ready to start receiving tasks. [PERSON_NAME]" at bounding box center [94, 183] width 156 height 335
click at [155, 94] on div "Status No active tasks You are ready to start receiving tasks. [PERSON_NAME]" at bounding box center [94, 183] width 156 height 335
click at [147, 34] on div "Status No active tasks You are ready to start receiving tasks. [PERSON_NAME]" at bounding box center [94, 183] width 156 height 335
click at [145, 32] on div "Status No active tasks You are ready to start receiving tasks. [PERSON_NAME]" at bounding box center [94, 183] width 156 height 335
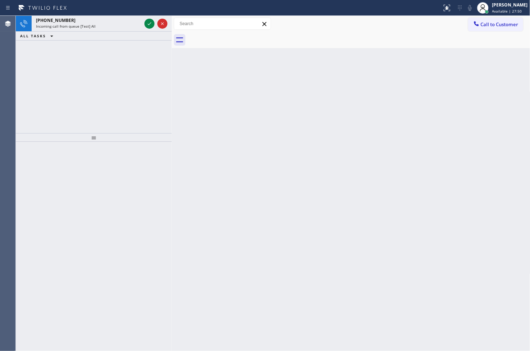
click at [145, 32] on div "ALL TASKS ALL TASKS ACTIVE TASKS TASKS IN WRAP UP" at bounding box center [94, 36] width 156 height 9
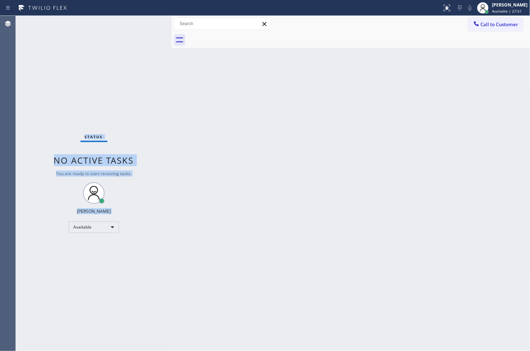
click at [148, 27] on div "Status No active tasks You are ready to start receiving tasks. [PERSON_NAME]" at bounding box center [94, 183] width 156 height 335
click at [136, 66] on div "Status No active tasks You are ready to start receiving tasks. [PERSON_NAME]" at bounding box center [94, 183] width 156 height 335
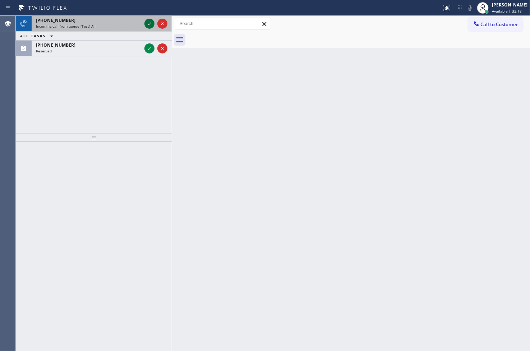
click at [147, 23] on icon at bounding box center [149, 23] width 9 height 9
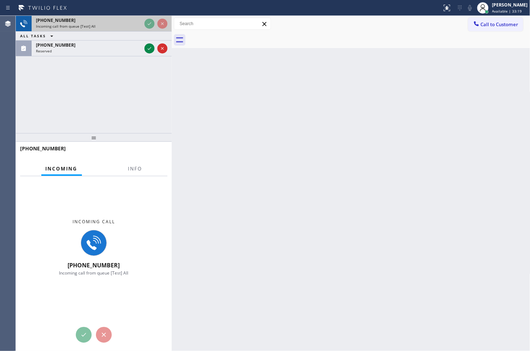
click at [147, 23] on div "[PHONE_NUMBER] Incoming call from queue [Test] All ALL TASKS ALL TASKS ACTIVE T…" at bounding box center [94, 36] width 156 height 41
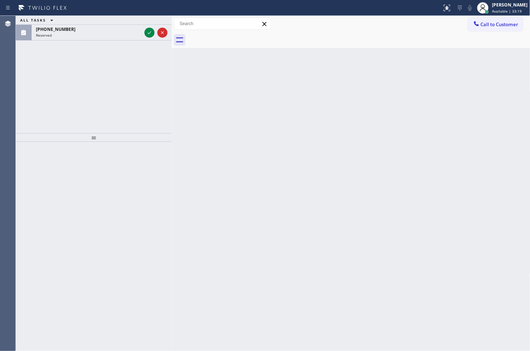
click at [147, 23] on div "ALL TASKS ALL TASKS ACTIVE TASKS TASKS IN WRAP UP [PHONE_NUMBER] Reserved" at bounding box center [94, 28] width 156 height 25
click at [147, 23] on div "ALL TASKS ALL TASKS ACTIVE TASKS TASKS IN WRAP UP" at bounding box center [94, 20] width 156 height 9
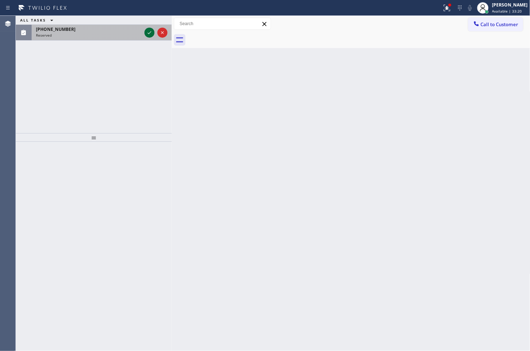
click at [152, 37] on button at bounding box center [149, 33] width 10 height 10
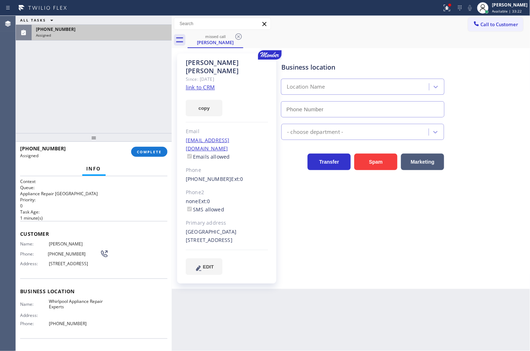
type input "[PHONE_NUMBER]"
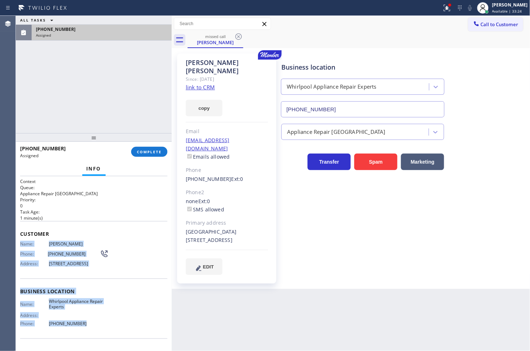
drag, startPoint x: 18, startPoint y: 243, endPoint x: 94, endPoint y: 336, distance: 120.2
click at [94, 336] on div "Context Queue: Appliance Repair High End Priority: 0 Task Age: [DEMOGRAPHIC_DAT…" at bounding box center [94, 263] width 156 height 175
copy div "Name: [PERSON_NAME] Phone: [PHONE_NUMBER] Address: [STREET_ADDRESS] Business lo…"
click at [149, 148] on button "COMPLETE" at bounding box center [149, 152] width 36 height 10
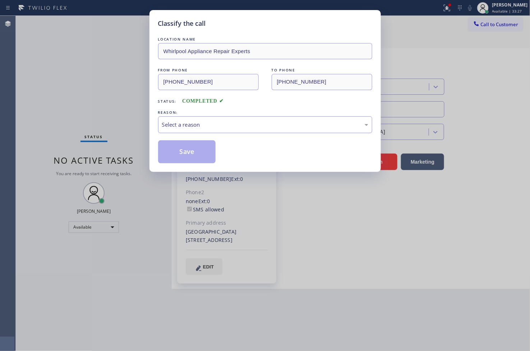
click at [186, 119] on div "Select a reason" at bounding box center [265, 124] width 214 height 17
click at [191, 162] on button "Save" at bounding box center [187, 151] width 58 height 23
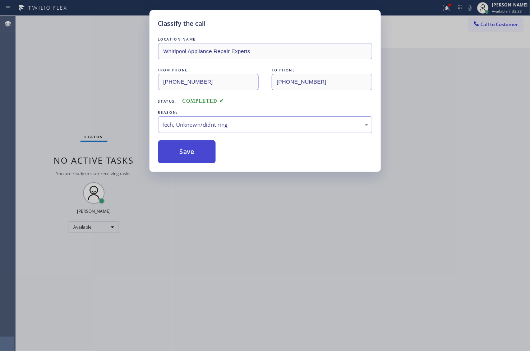
click at [191, 162] on button "Save" at bounding box center [187, 151] width 58 height 23
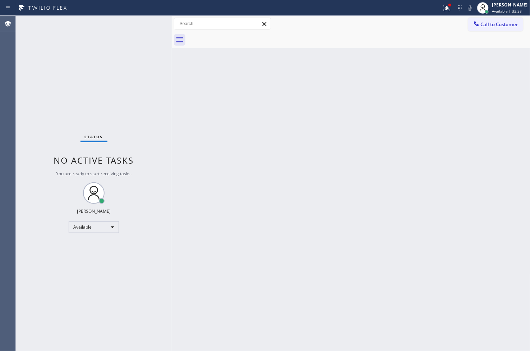
click at [51, 210] on div "Status No active tasks You are ready to start receiving tasks. [PERSON_NAME]" at bounding box center [94, 183] width 156 height 335
click at [445, 78] on div "Back to Dashboard Change Sender ID Customers Technicians Select a contact Outbo…" at bounding box center [351, 183] width 358 height 335
click at [513, 98] on div "Back to Dashboard Change Sender ID Customers Technicians Select a contact Outbo…" at bounding box center [351, 183] width 358 height 335
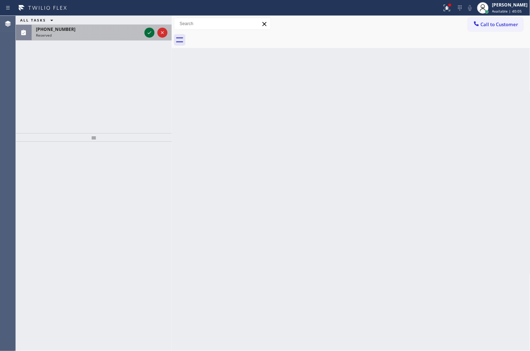
click at [149, 35] on icon at bounding box center [149, 32] width 9 height 9
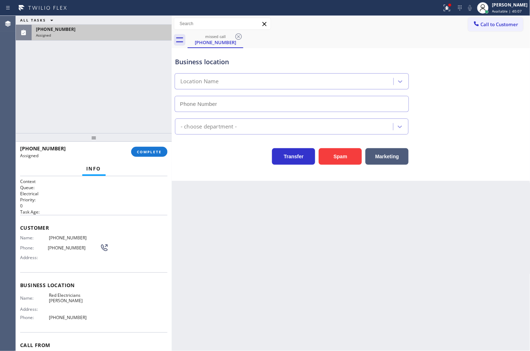
type input "[PHONE_NUMBER]"
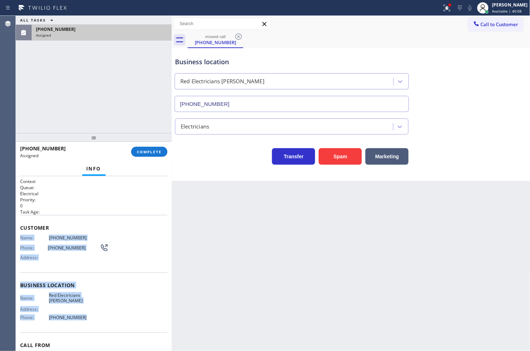
drag, startPoint x: 19, startPoint y: 237, endPoint x: 102, endPoint y: 313, distance: 112.9
click at [101, 317] on div "Context Queue: Electrical Priority: 0 Task Age: Customer Name: [PHONE_NUMBER] P…" at bounding box center [94, 263] width 156 height 175
copy div "Name: [PHONE_NUMBER] Phone: [PHONE_NUMBER] Address: Business location Name: Red…"
click at [147, 151] on span "COMPLETE" at bounding box center [149, 151] width 25 height 5
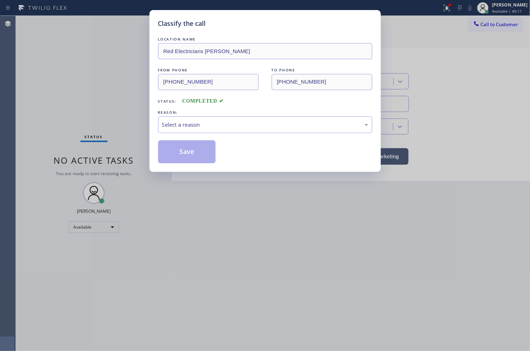
click at [195, 126] on div "Select a reason" at bounding box center [265, 125] width 206 height 8
click at [191, 159] on button "Save" at bounding box center [187, 151] width 58 height 23
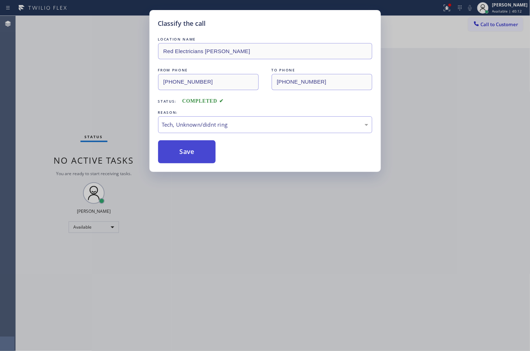
click at [191, 159] on button "Save" at bounding box center [187, 151] width 58 height 23
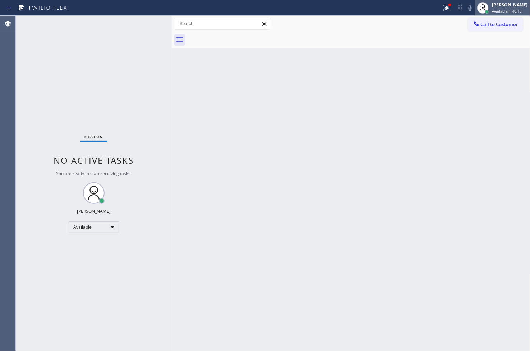
click at [492, 9] on span "Available | 40:15" at bounding box center [507, 11] width 30 height 5
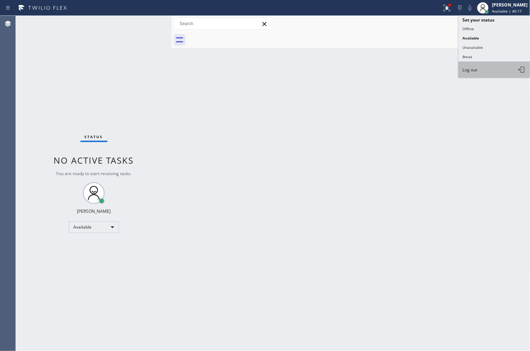
click at [478, 71] on button "Log out" at bounding box center [494, 70] width 72 height 16
